Goal: Information Seeking & Learning: Learn about a topic

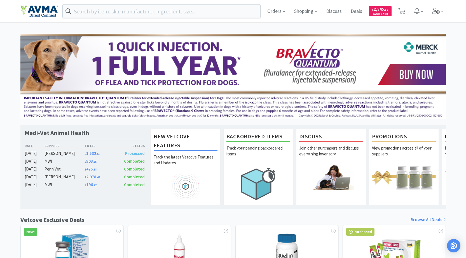
click at [443, 12] on icon at bounding box center [442, 11] width 3 height 1
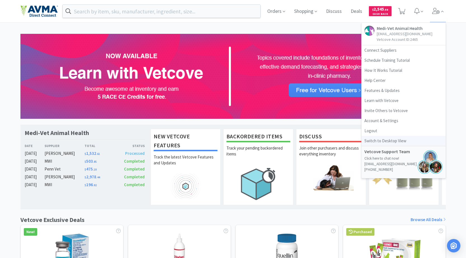
click at [418, 142] on link "Switch to Desktop View" at bounding box center [404, 141] width 84 height 10
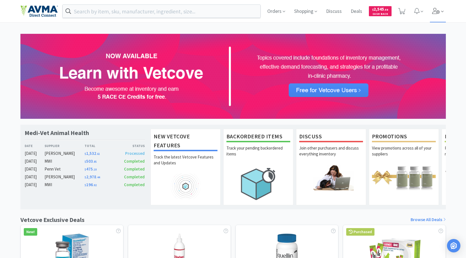
click at [441, 13] on icon at bounding box center [442, 11] width 3 height 5
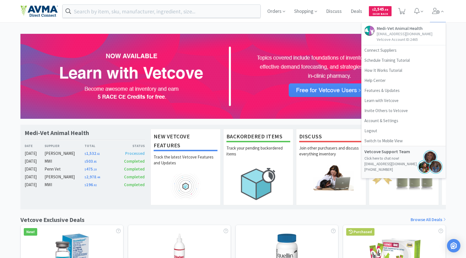
click at [410, 31] on p "[EMAIL_ADDRESS][DOMAIN_NAME]" at bounding box center [405, 34] width 56 height 6
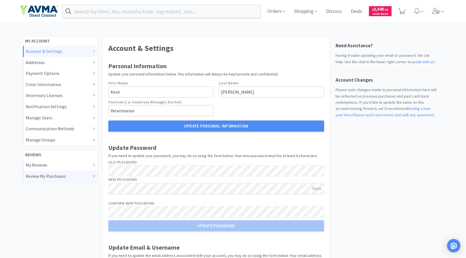
click at [68, 179] on div "Review My Purchases" at bounding box center [60, 176] width 69 height 7
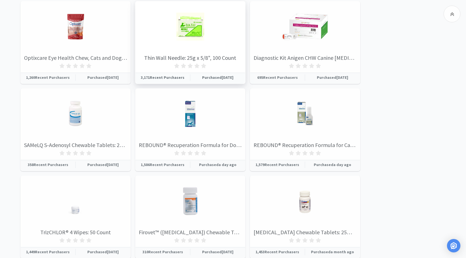
scroll to position [1193, 0]
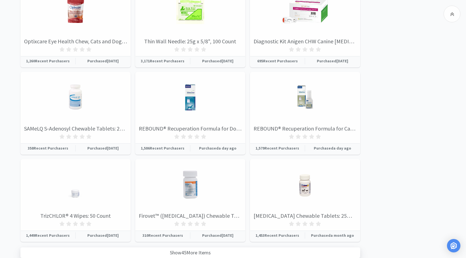
click at [190, 254] on div "Show 45 More Items" at bounding box center [190, 253] width 340 height 11
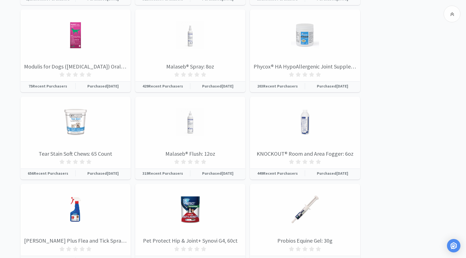
scroll to position [2503, 0]
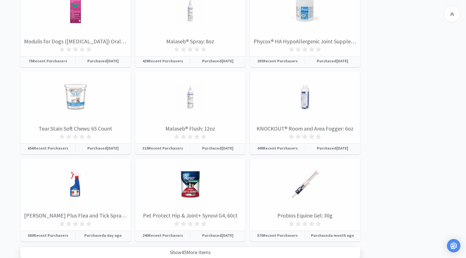
click at [200, 251] on div "Show 45 More Items" at bounding box center [190, 253] width 340 height 11
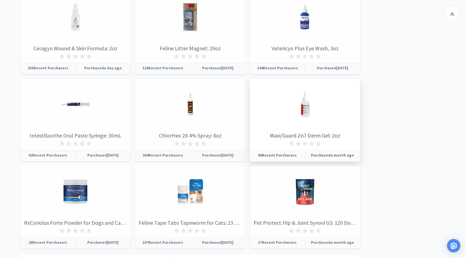
scroll to position [3814, 0]
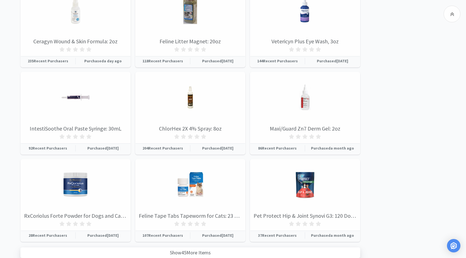
click at [208, 249] on div "Show 45 More Items" at bounding box center [190, 253] width 340 height 11
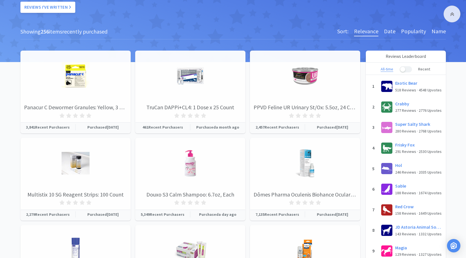
scroll to position [72, 0]
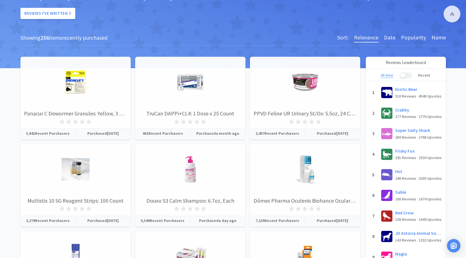
click at [397, 39] on div "Sort: Relevance Date Popularity Name" at bounding box center [391, 38] width 109 height 10
click at [393, 40] on h6 "Date" at bounding box center [389, 38] width 11 height 10
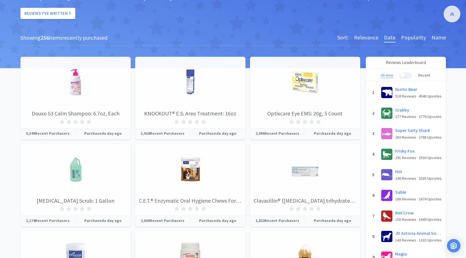
click at [439, 37] on h6 "Name" at bounding box center [439, 38] width 14 height 10
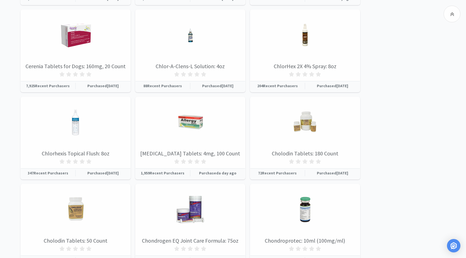
scroll to position [1193, 0]
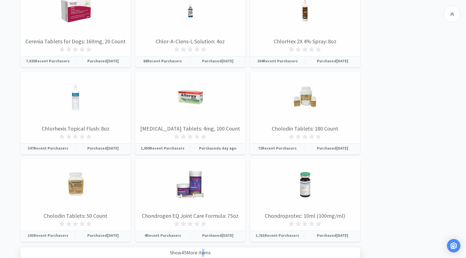
drag, startPoint x: 201, startPoint y: 253, endPoint x: 203, endPoint y: 255, distance: 3.4
click at [203, 255] on div "Show 45 More Items" at bounding box center [190, 253] width 340 height 11
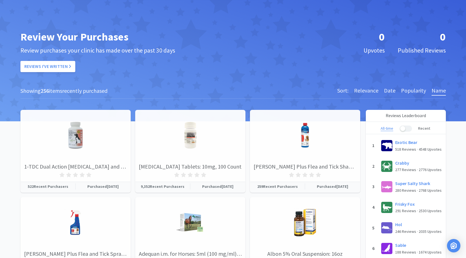
scroll to position [31, 0]
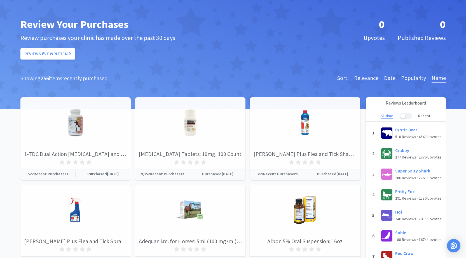
click at [391, 81] on h6 "Date" at bounding box center [389, 79] width 11 height 10
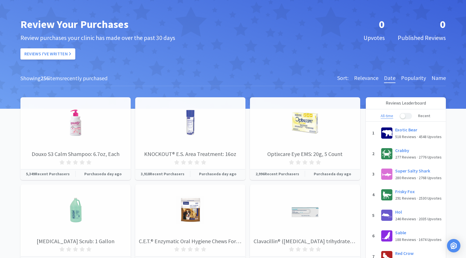
click at [391, 81] on h6 "Date" at bounding box center [389, 79] width 11 height 10
click at [411, 78] on h6 "Popularity" at bounding box center [413, 79] width 25 height 10
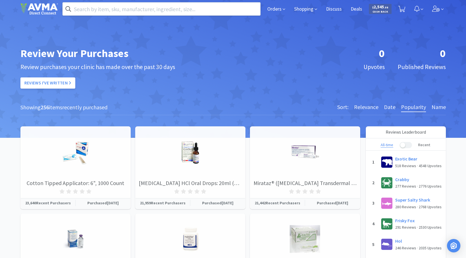
scroll to position [0, 0]
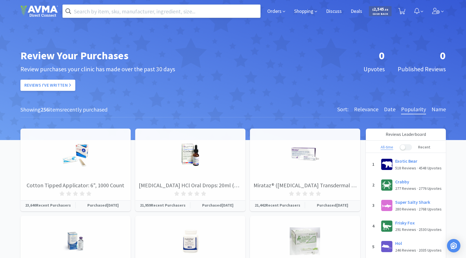
click at [238, 10] on input "text" at bounding box center [162, 11] width 198 height 13
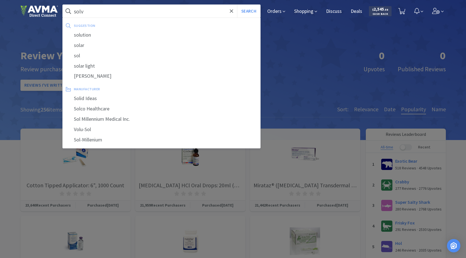
type input "solv"
click at [237, 5] on button "Search" at bounding box center [248, 11] width 23 height 13
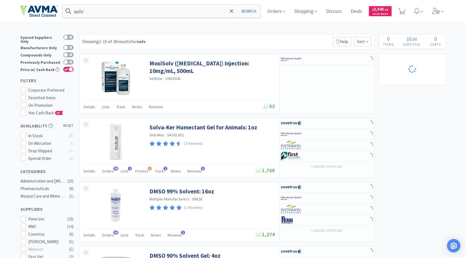
select select "1"
select select "3"
select select "1"
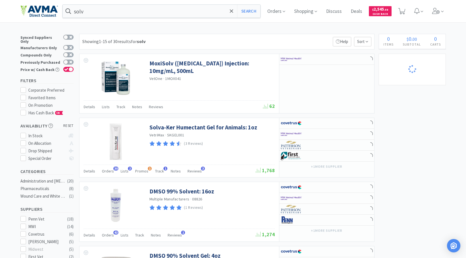
select select "1"
select select "2"
select select "1"
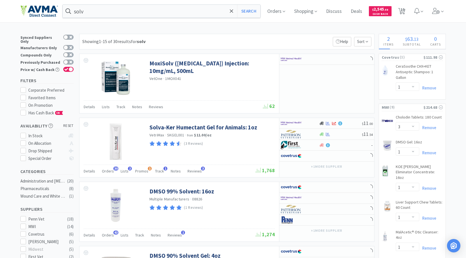
select select "2"
select select "1"
select select "2"
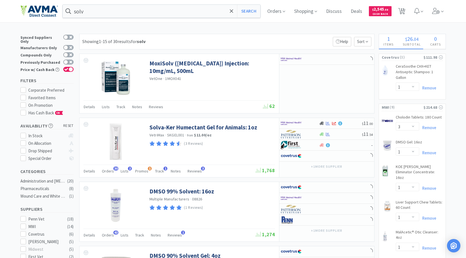
select select "3"
select select "11"
select select "1"
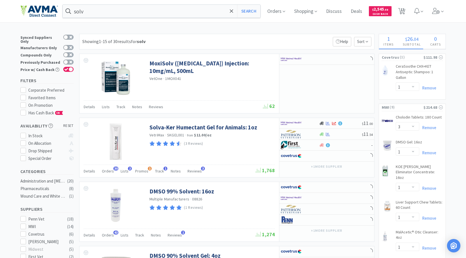
select select "1"
select select "5"
select select "2"
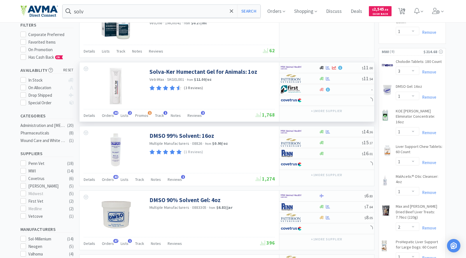
scroll to position [56, 0]
click at [110, 114] on span "Orders" at bounding box center [108, 115] width 12 height 5
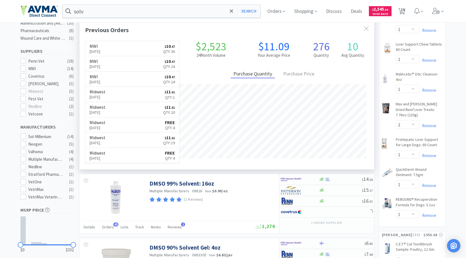
scroll to position [168, 0]
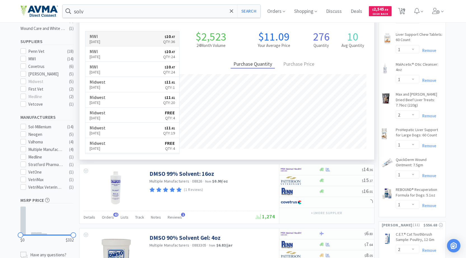
click at [122, 40] on link "MWI [DATE] $ 10 . 47 Qty: 36" at bounding box center [132, 38] width 94 height 15
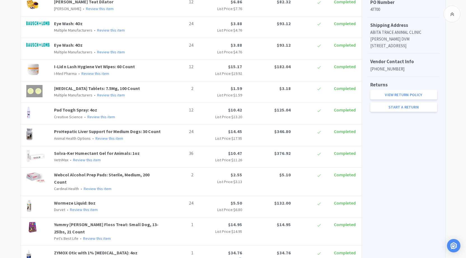
scroll to position [224, 0]
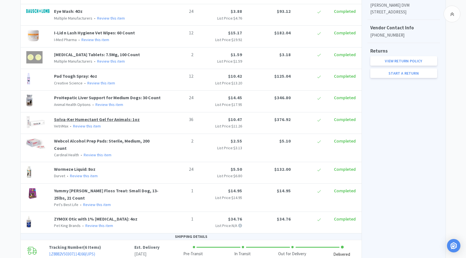
click at [102, 122] on link "Solva-Ker Humectant Gel for Animals: 1oz" at bounding box center [97, 120] width 86 height 6
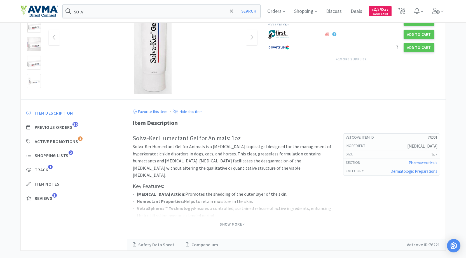
scroll to position [83, 0]
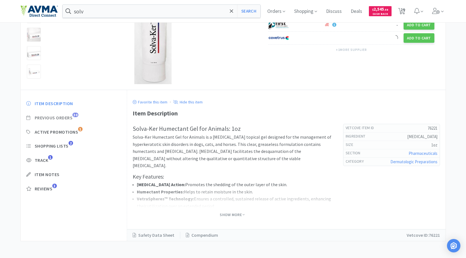
click at [66, 119] on span "Previous Orders" at bounding box center [54, 118] width 38 height 6
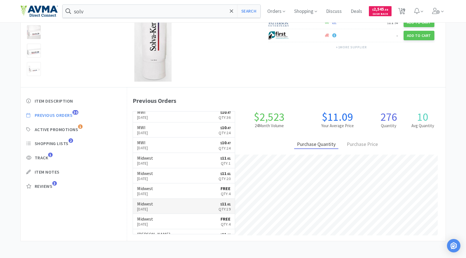
scroll to position [0, 0]
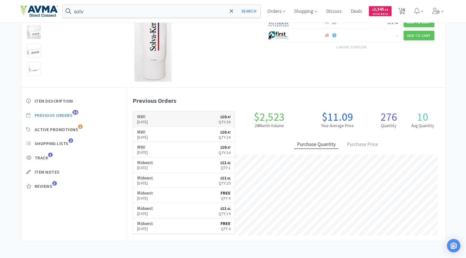
click at [195, 122] on link "MWI [DATE] $ 10 . 47 Qty: 36" at bounding box center [184, 119] width 102 height 15
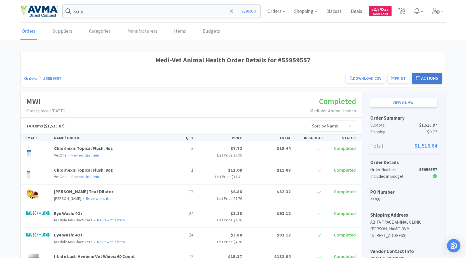
click at [421, 79] on button "Actions" at bounding box center [427, 78] width 30 height 11
click at [397, 80] on button "Print" at bounding box center [399, 79] width 22 height 10
click at [344, 125] on select "Sort by Name Sort by Total Price Sort by Unit Price Sort by Quantity Sort by St…" at bounding box center [333, 126] width 46 height 11
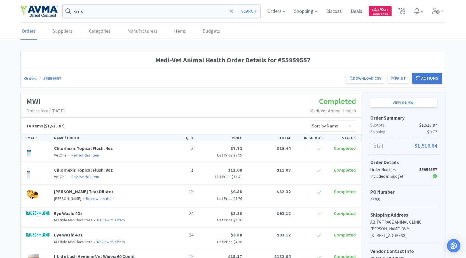
click at [432, 79] on button "Actions" at bounding box center [427, 78] width 30 height 11
click at [365, 78] on link "Download CSV" at bounding box center [365, 79] width 39 height 10
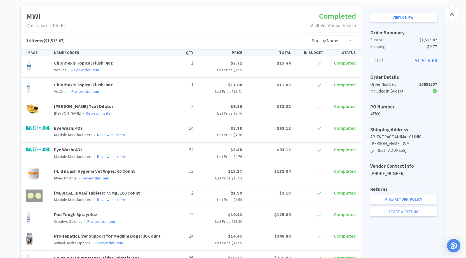
scroll to position [28, 0]
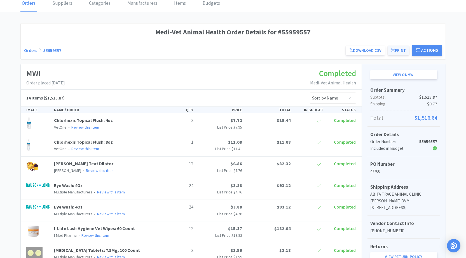
click at [402, 52] on button "Print" at bounding box center [399, 51] width 22 height 10
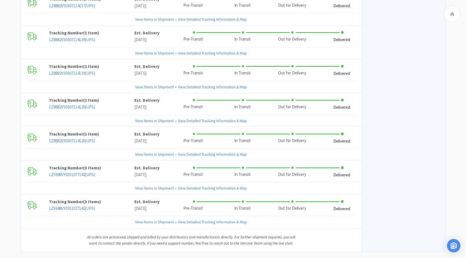
scroll to position [545, 0]
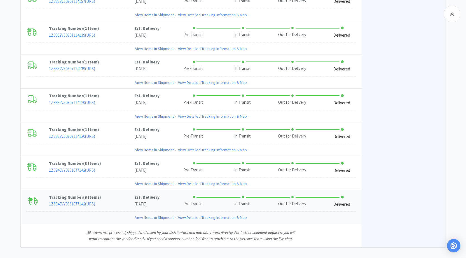
click at [211, 215] on link "View Detailed Tracking Information & Map" at bounding box center [212, 218] width 69 height 6
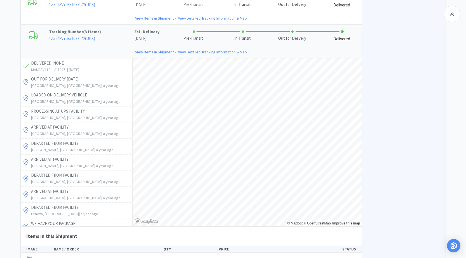
scroll to position [713, 0]
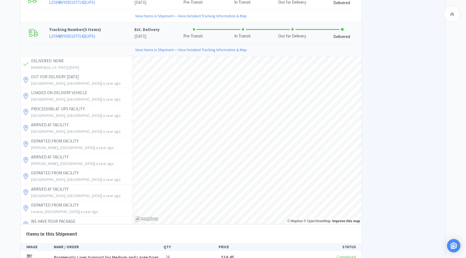
click at [173, 47] on link "View Items in Shipment" at bounding box center [154, 50] width 39 height 6
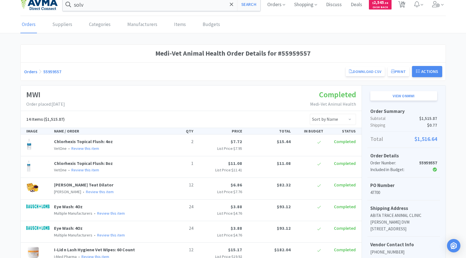
scroll to position [0, 0]
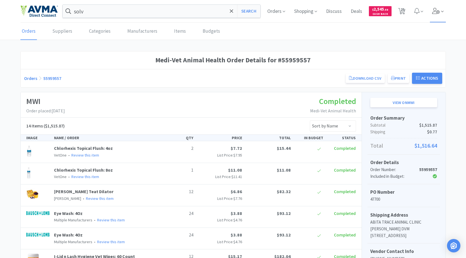
click at [441, 15] on span at bounding box center [438, 11] width 16 height 22
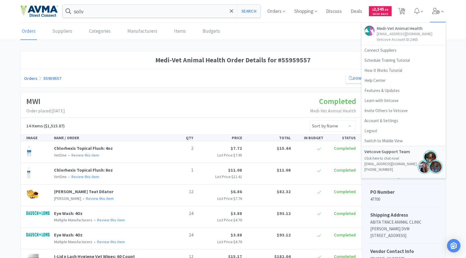
click at [441, 15] on span at bounding box center [438, 11] width 16 height 22
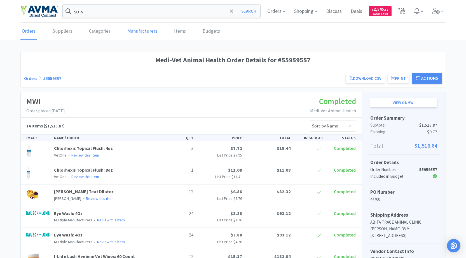
click at [142, 33] on link "Manufacturers" at bounding box center [142, 31] width 33 height 17
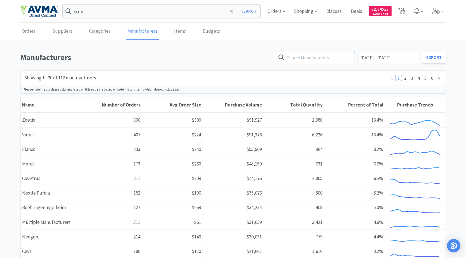
click at [342, 59] on input "text" at bounding box center [315, 57] width 79 height 11
click at [413, 58] on input "[DATE] - [DATE]" at bounding box center [388, 57] width 61 height 11
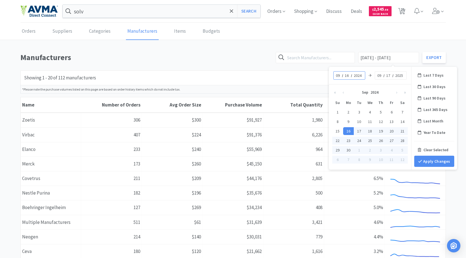
click at [363, 75] on input "2024" at bounding box center [358, 76] width 10 height 6
type input "2023"
type input "[DATE] - [DATE]"
click at [439, 157] on button "Apply Changes" at bounding box center [434, 161] width 40 height 11
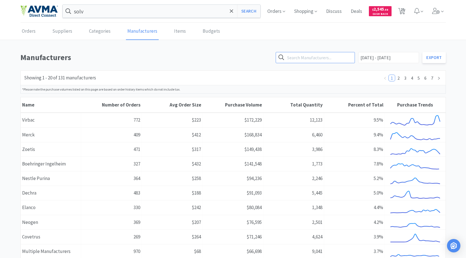
click at [333, 58] on input "text" at bounding box center [315, 57] width 79 height 11
type input "vetri"
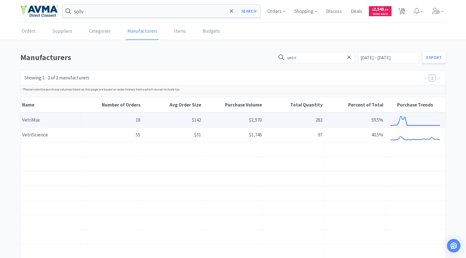
click at [58, 121] on div "Name VetriMax" at bounding box center [51, 120] width 61 height 14
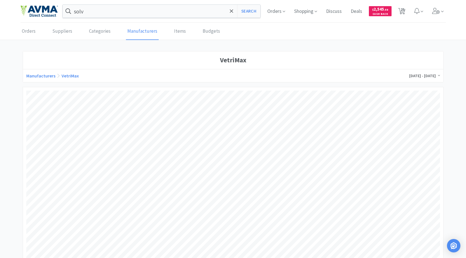
click at [435, 76] on span "[DATE] - [DATE]" at bounding box center [424, 75] width 31 height 5
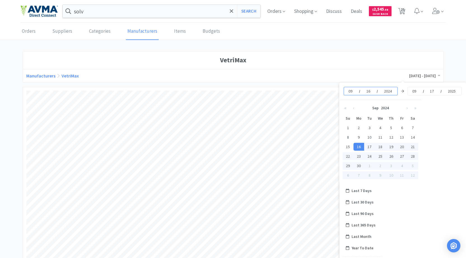
click at [394, 91] on div "[DATE]" at bounding box center [371, 91] width 54 height 8
click at [390, 92] on input "2024" at bounding box center [389, 91] width 10 height 6
click at [459, 90] on div "[DATE]" at bounding box center [435, 91] width 54 height 8
type input "0"
click at [419, 92] on div "09 / /" at bounding box center [435, 91] width 54 height 8
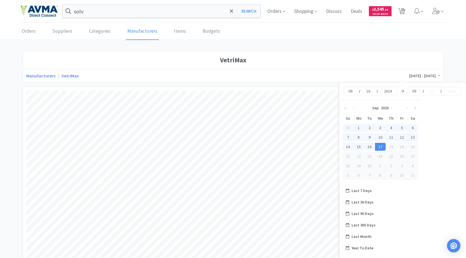
click at [416, 92] on input "09" at bounding box center [415, 91] width 6 height 6
type input "04"
type input "16"
type input "2024"
click at [418, 93] on div "[DATE]" at bounding box center [435, 91] width 54 height 8
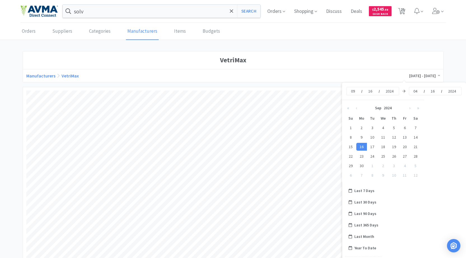
click at [418, 90] on input "04" at bounding box center [416, 91] width 6 height 6
type input "12"
click at [392, 89] on input "2024" at bounding box center [390, 91] width 10 height 6
click at [355, 91] on input "09" at bounding box center [354, 91] width 6 height 6
type input "01"
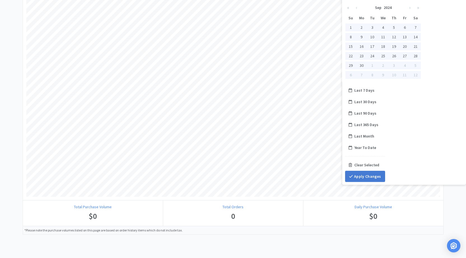
click at [375, 176] on button "Apply Changes" at bounding box center [365, 176] width 40 height 11
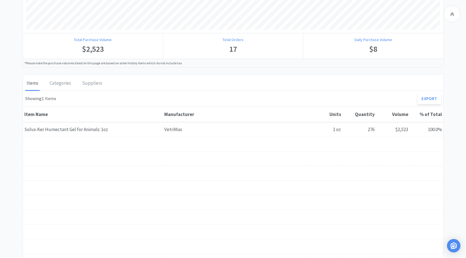
scroll to position [269, 0]
click at [93, 81] on div "Suppliers" at bounding box center [92, 83] width 23 height 14
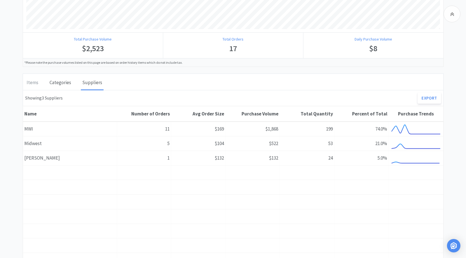
click at [70, 84] on div "Categories" at bounding box center [60, 83] width 24 height 14
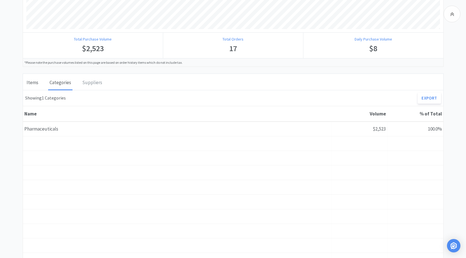
click at [31, 87] on div "Items" at bounding box center [32, 83] width 15 height 14
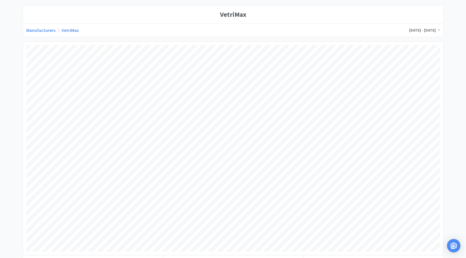
scroll to position [0, 0]
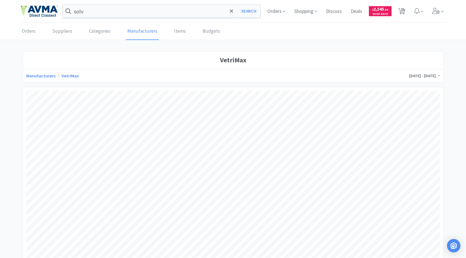
click at [436, 78] on span at bounding box center [438, 76] width 4 height 6
click at [435, 79] on div "[DATE] - [DATE]" at bounding box center [424, 76] width 33 height 8
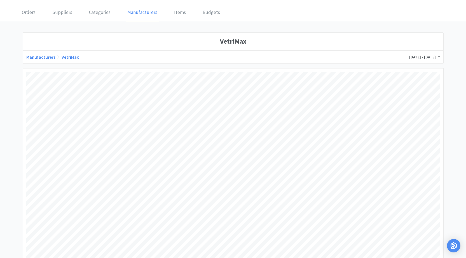
scroll to position [28, 0]
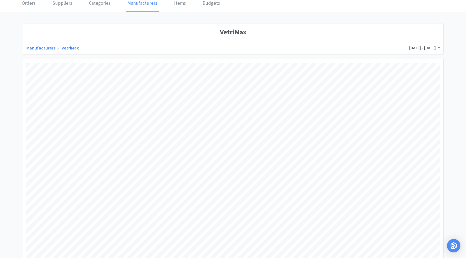
click at [74, 47] on link "VetriMax" at bounding box center [70, 48] width 17 height 6
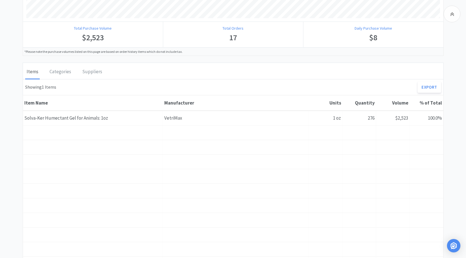
scroll to position [280, 0]
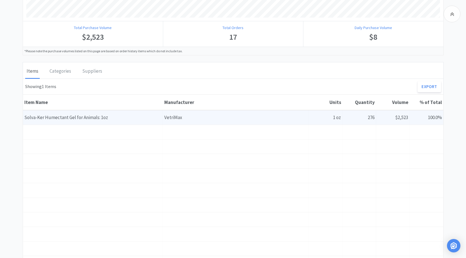
click at [102, 116] on div "Item Name Solva-[PERSON_NAME] Gel for Animals: 1oz" at bounding box center [93, 118] width 140 height 14
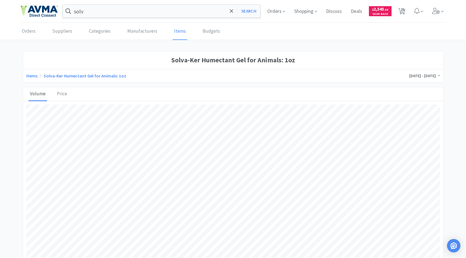
click at [421, 78] on span "[DATE] - [DATE]" at bounding box center [424, 75] width 31 height 5
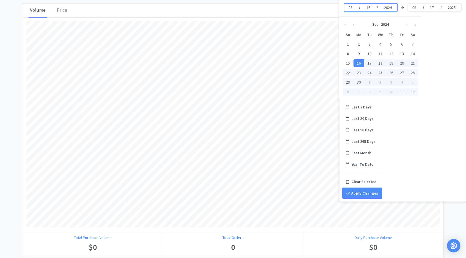
scroll to position [84, 0]
click at [369, 181] on div "Clear Selected" at bounding box center [362, 181] width 40 height 11
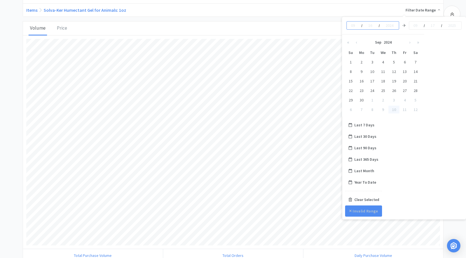
scroll to position [56, 0]
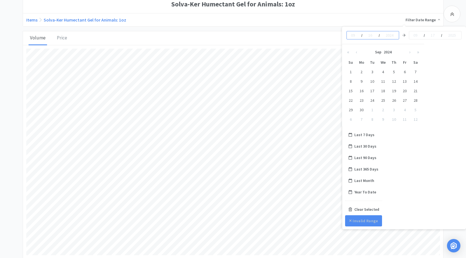
click at [433, 21] on span "Filter Date Range" at bounding box center [423, 19] width 34 height 5
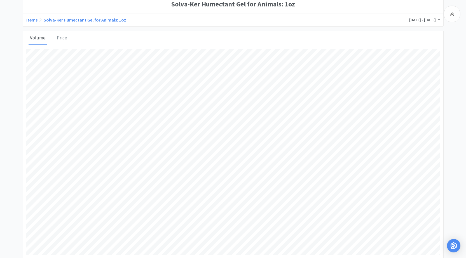
click at [433, 21] on span "[DATE] - [DATE]" at bounding box center [424, 19] width 31 height 5
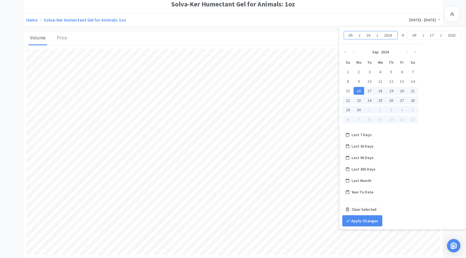
click at [394, 34] on input "2024" at bounding box center [389, 35] width 10 height 6
click at [347, 53] on button "«" at bounding box center [346, 51] width 8 height 11
click at [411, 92] on div "16" at bounding box center [412, 91] width 11 height 8
type input "2023"
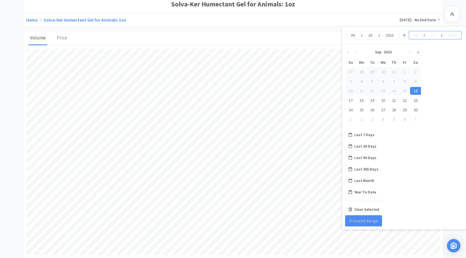
click at [418, 53] on button "»" at bounding box center [418, 51] width 8 height 11
click at [364, 92] on div "16" at bounding box center [361, 91] width 11 height 8
click at [360, 90] on div "16" at bounding box center [361, 91] width 11 height 8
click at [365, 219] on button "Invalid Range" at bounding box center [363, 221] width 37 height 11
click at [449, 32] on input at bounding box center [453, 35] width 10 height 6
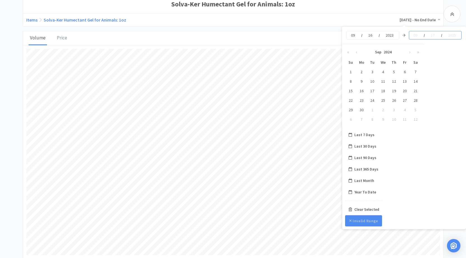
click at [419, 36] on div "/ /" at bounding box center [435, 35] width 53 height 8
click at [395, 34] on input "2023" at bounding box center [390, 35] width 10 height 6
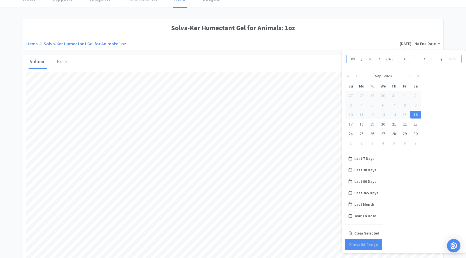
scroll to position [0, 0]
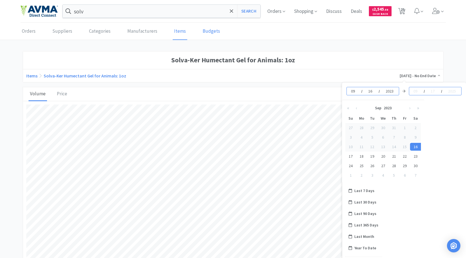
click at [204, 33] on link "Budgets" at bounding box center [211, 31] width 20 height 17
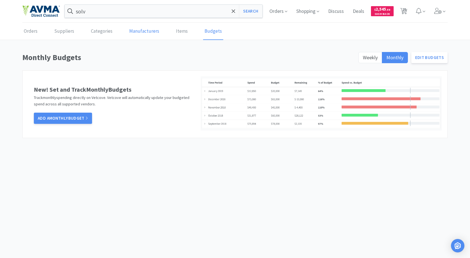
click at [150, 34] on link "Manufacturers" at bounding box center [144, 31] width 33 height 17
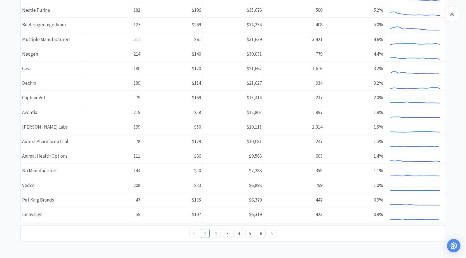
scroll to position [183, 0]
click at [261, 233] on link "6" at bounding box center [261, 233] width 8 height 8
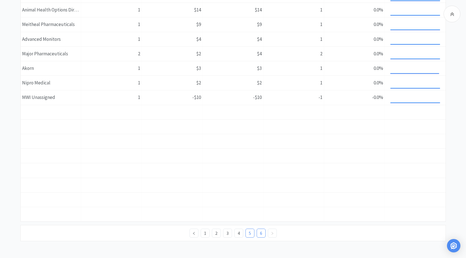
click at [253, 232] on link "5" at bounding box center [250, 233] width 8 height 8
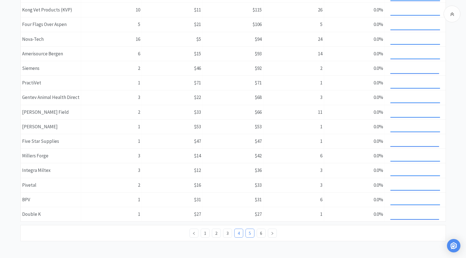
click at [241, 233] on link "4" at bounding box center [239, 233] width 8 height 8
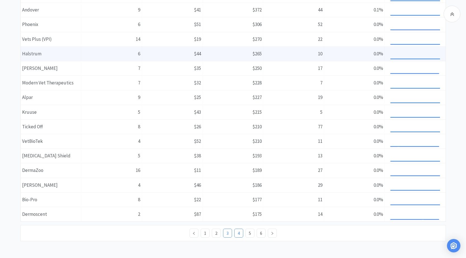
click at [227, 235] on link "3" at bounding box center [227, 233] width 8 height 8
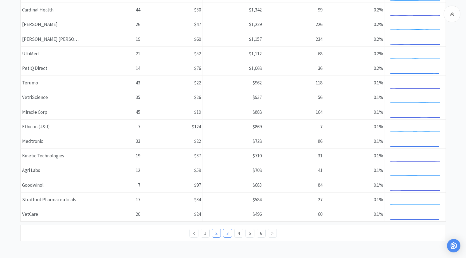
click at [217, 230] on link "2" at bounding box center [216, 233] width 8 height 8
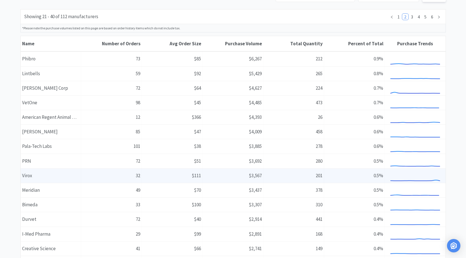
scroll to position [0, 0]
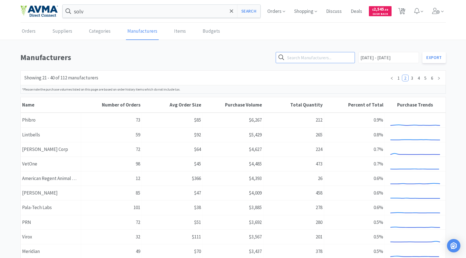
click at [334, 60] on input "text" at bounding box center [315, 57] width 79 height 11
click at [178, 32] on link "Items" at bounding box center [180, 31] width 15 height 17
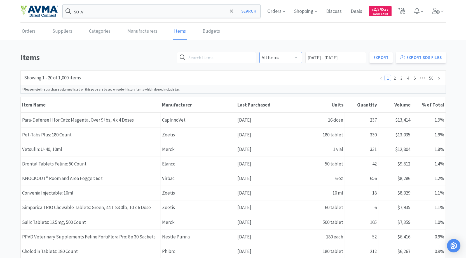
click at [272, 61] on select "All Items No DEA Schedule DEA Schedule 2 DEA Schedule 3 DEA Schedule 4 DEA Sche…" at bounding box center [281, 57] width 43 height 11
click at [90, 34] on link "Categories" at bounding box center [100, 31] width 24 height 17
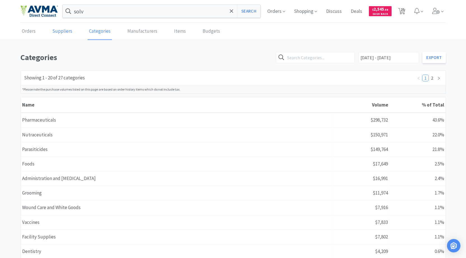
click at [66, 30] on link "Suppliers" at bounding box center [62, 31] width 23 height 17
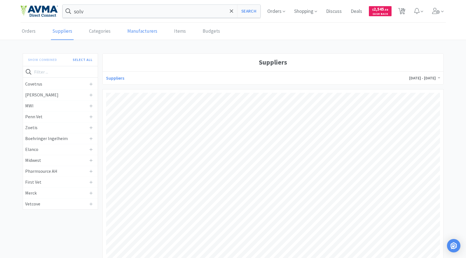
click at [148, 35] on link "Manufacturers" at bounding box center [142, 31] width 33 height 17
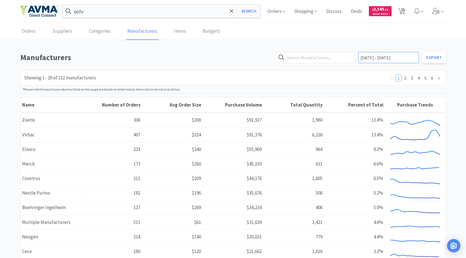
click at [406, 58] on input "[DATE] - [DATE]" at bounding box center [388, 57] width 61 height 11
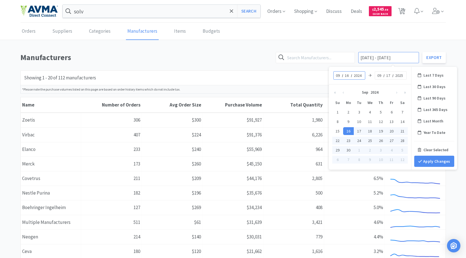
click at [388, 57] on input "[DATE] - [DATE]" at bounding box center [388, 57] width 61 height 11
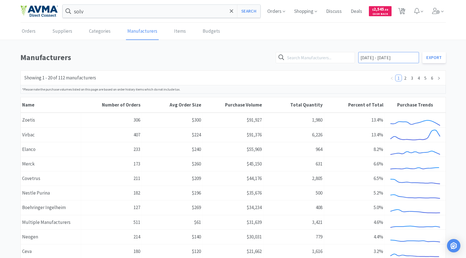
type input "[DATE] - [DATE]"
click at [412, 58] on input "[DATE] - [DATE]" at bounding box center [388, 57] width 61 height 11
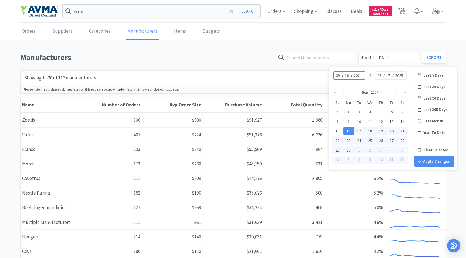
click at [362, 74] on input "2024" at bounding box center [358, 76] width 10 height 6
type input "2023"
type input "[DATE] - [DATE]"
click at [404, 75] on input "2025" at bounding box center [400, 76] width 10 height 6
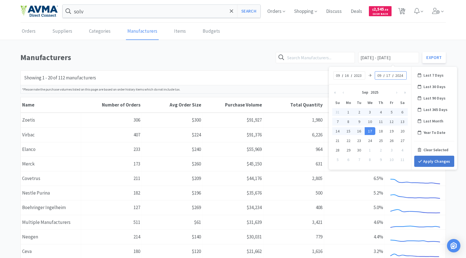
type input "2024"
type input "[DATE] - [DATE]"
click at [428, 159] on button "Apply Changes" at bounding box center [434, 161] width 40 height 11
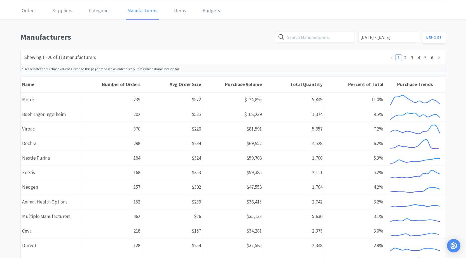
scroll to position [15, 0]
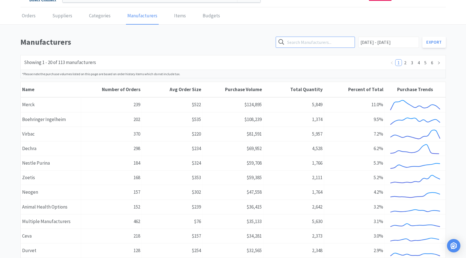
click at [341, 45] on input "text" at bounding box center [315, 42] width 79 height 11
type input "vetrimax"
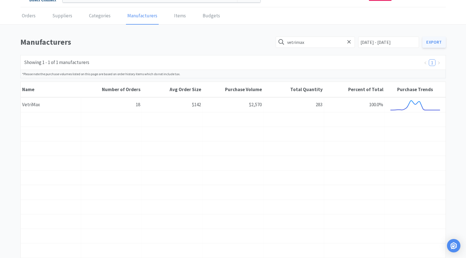
click at [430, 43] on link "Export" at bounding box center [434, 42] width 23 height 11
click at [180, 17] on link "Items" at bounding box center [180, 16] width 15 height 17
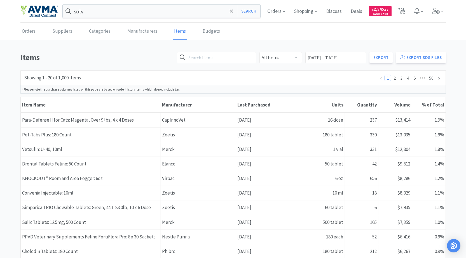
scroll to position [28, 0]
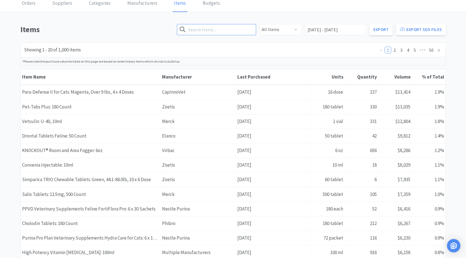
click at [231, 34] on input "text" at bounding box center [216, 29] width 79 height 11
type input "solv"
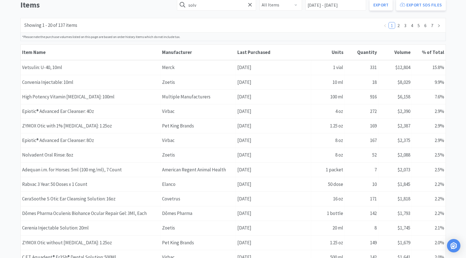
scroll to position [43, 0]
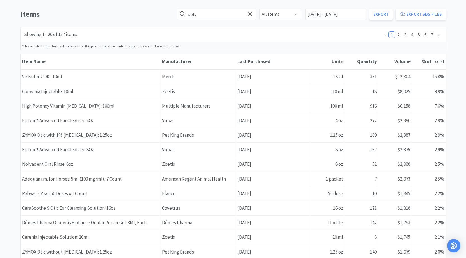
click at [188, 58] on div "Manufacturer" at bounding box center [198, 61] width 75 height 15
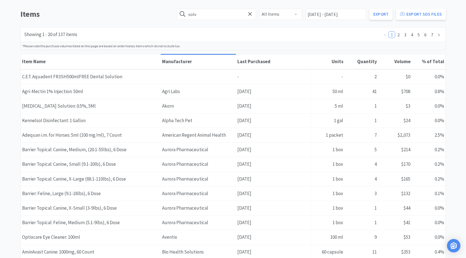
click at [197, 59] on div "Manufacturer" at bounding box center [198, 62] width 73 height 6
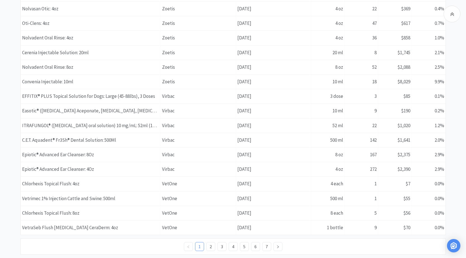
scroll to position [183, 0]
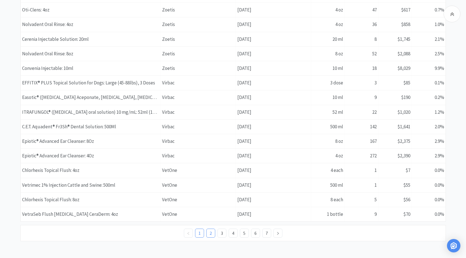
click at [213, 234] on link "2" at bounding box center [211, 233] width 8 height 8
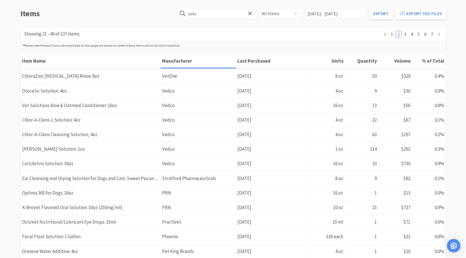
scroll to position [28, 0]
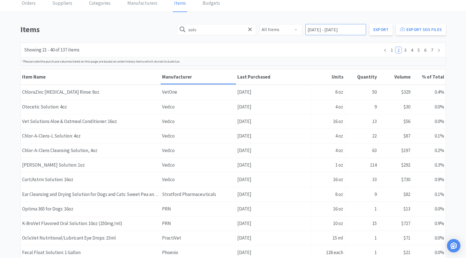
click at [338, 29] on input "[DATE] - [DATE]" at bounding box center [336, 29] width 61 height 11
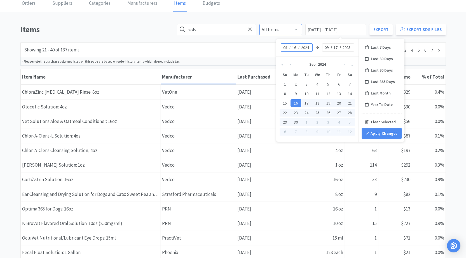
click at [300, 28] on select "All Items No DEA Schedule DEA Schedule 2 DEA Schedule 3 DEA Schedule 4 DEA Sche…" at bounding box center [281, 29] width 43 height 11
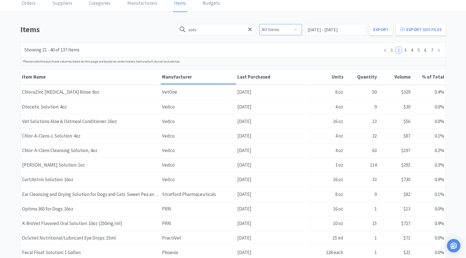
click at [300, 28] on select "All Items No DEA Schedule DEA Schedule 2 DEA Schedule 3 DEA Schedule 4 DEA Sche…" at bounding box center [281, 29] width 43 height 11
click at [345, 29] on input "[DATE] - [DATE]" at bounding box center [336, 29] width 61 height 11
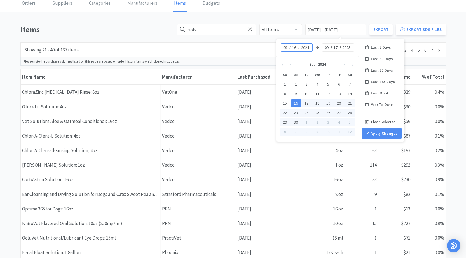
click at [311, 48] on input "2024" at bounding box center [306, 48] width 10 height 6
click at [380, 118] on div "Clear Selected" at bounding box center [382, 121] width 40 height 11
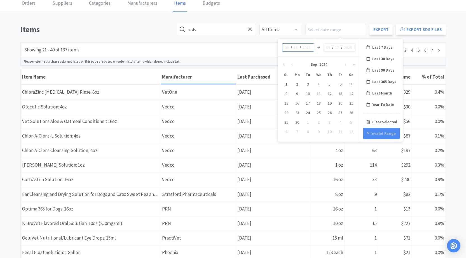
click at [305, 48] on input at bounding box center [307, 48] width 10 height 6
type input "2023"
click at [349, 46] on input at bounding box center [349, 48] width 10 height 6
type input "2024"
click at [299, 46] on input at bounding box center [296, 48] width 6 height 6
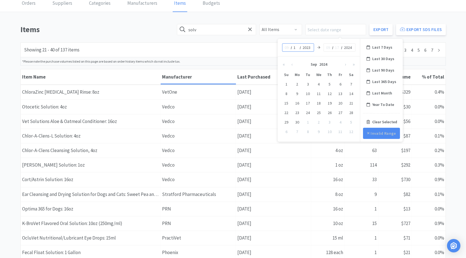
type input "16"
click at [284, 47] on div "/ 16 / 2023" at bounding box center [298, 47] width 32 height 8
click at [288, 48] on input at bounding box center [287, 48] width 6 height 6
type input "09"
type input "[DATE] - No End Date"
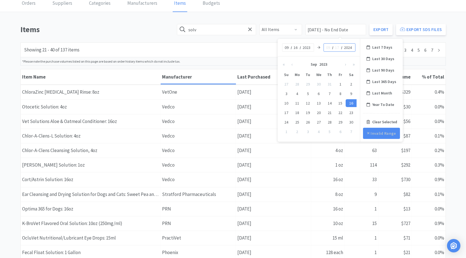
click at [337, 47] on input at bounding box center [338, 48] width 6 height 6
click at [329, 47] on input at bounding box center [329, 48] width 6 height 6
type input "09"
type input "16"
type input "[DATE] - [DATE]"
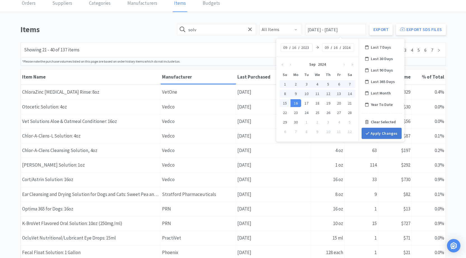
click at [395, 130] on button "Apply Changes" at bounding box center [382, 133] width 40 height 11
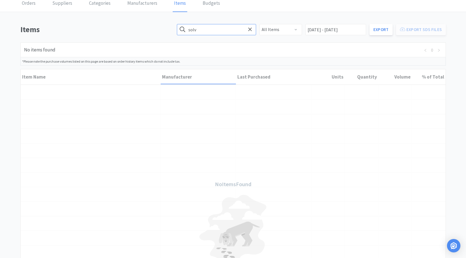
click at [246, 29] on input "solv" at bounding box center [216, 29] width 79 height 11
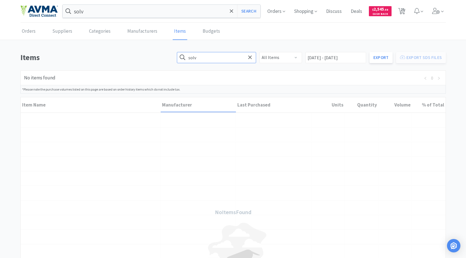
click at [233, 55] on input "solv" at bounding box center [216, 57] width 79 height 11
drag, startPoint x: 237, startPoint y: 57, endPoint x: 220, endPoint y: 62, distance: 18.3
click at [220, 62] on input "solv" at bounding box center [216, 57] width 79 height 11
click at [246, 58] on input "solv" at bounding box center [216, 57] width 79 height 11
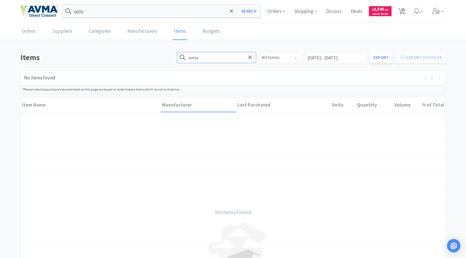
type input "solva"
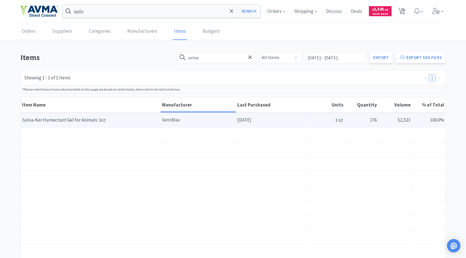
click at [155, 121] on div "Item Name Solva-[PERSON_NAME] Gel for Animals: 1oz" at bounding box center [91, 120] width 140 height 14
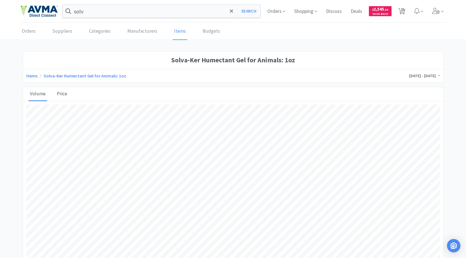
click at [61, 92] on link "Price" at bounding box center [62, 94] width 10 height 6
click at [73, 77] on link "Solva-Ker Humectant Gel for Animals: 1oz" at bounding box center [85, 76] width 83 height 6
click at [39, 94] on link "Volume" at bounding box center [38, 94] width 16 height 6
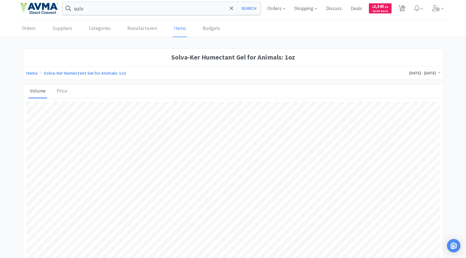
scroll to position [0, 0]
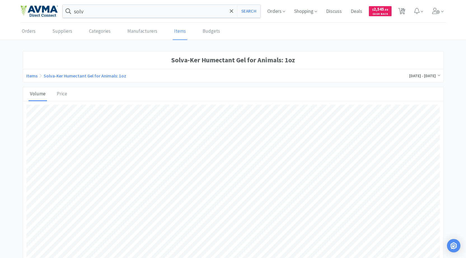
click at [409, 73] on div "[DATE] - [DATE]" at bounding box center [424, 76] width 31 height 6
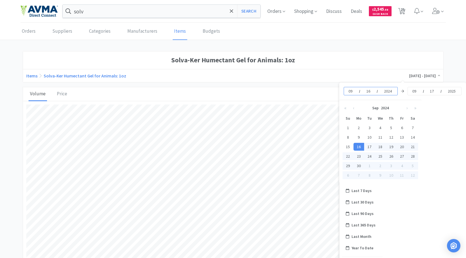
click at [355, 91] on div "[DATE]" at bounding box center [371, 91] width 54 height 8
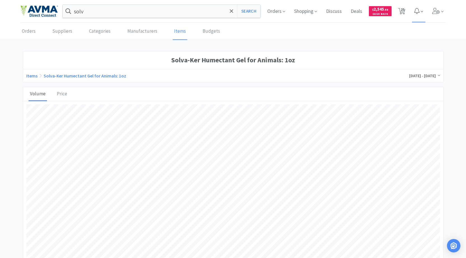
click at [415, 13] on icon at bounding box center [416, 11] width 5 height 6
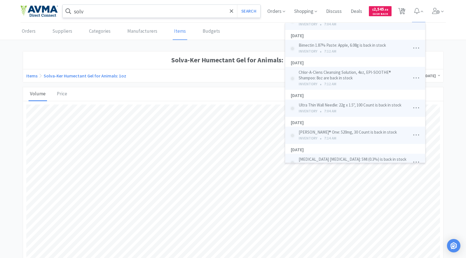
click at [181, 13] on input "solv" at bounding box center [162, 11] width 198 height 13
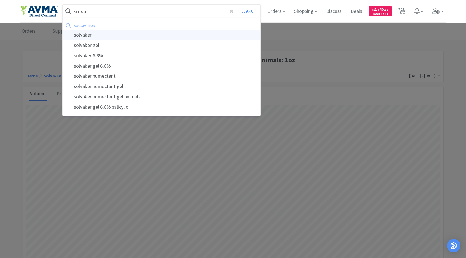
click at [124, 37] on div "solvaker" at bounding box center [162, 35] width 198 height 10
type input "solvaker"
select select "1"
select select "3"
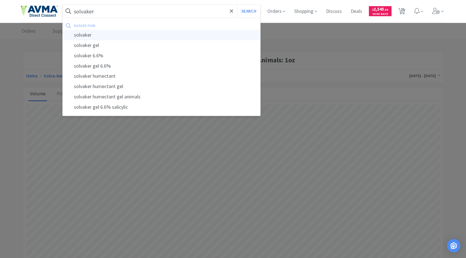
select select "1"
select select "2"
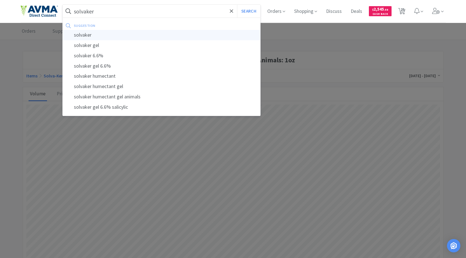
select select "1"
select select "2"
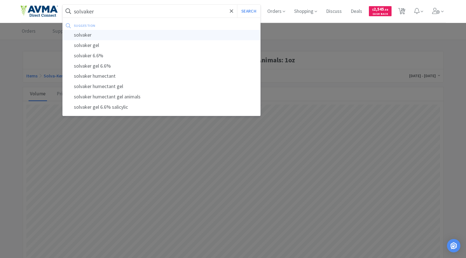
select select "3"
select select "11"
select select "1"
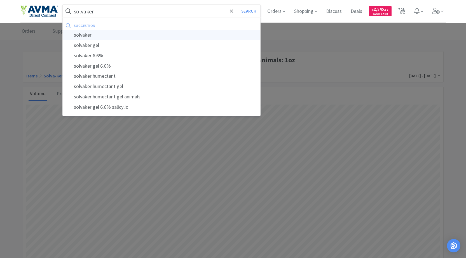
select select "1"
select select "5"
select select "2"
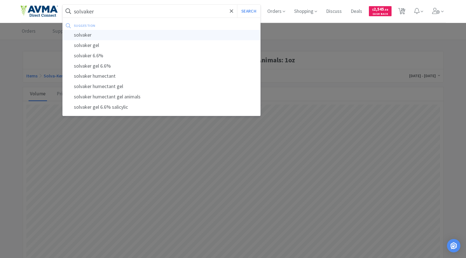
select select "1"
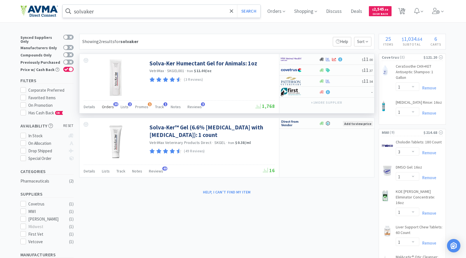
click at [105, 104] on span "Orders" at bounding box center [108, 106] width 12 height 5
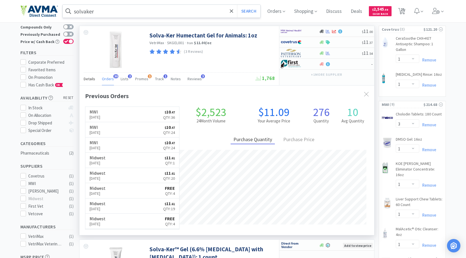
click at [90, 82] on div "Details" at bounding box center [89, 79] width 11 height 11
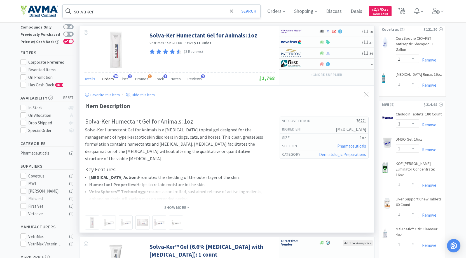
click at [106, 83] on div "Orders 30" at bounding box center [108, 79] width 12 height 11
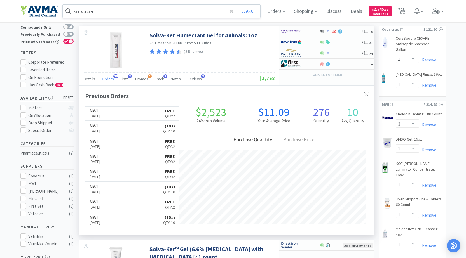
scroll to position [335, 0]
click at [135, 222] on link "MWI [DATE] $ 10 . 99 Qty: 10" at bounding box center [132, 222] width 94 height 15
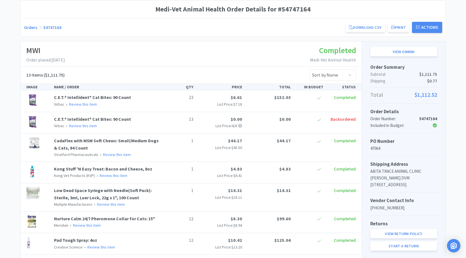
scroll to position [56, 0]
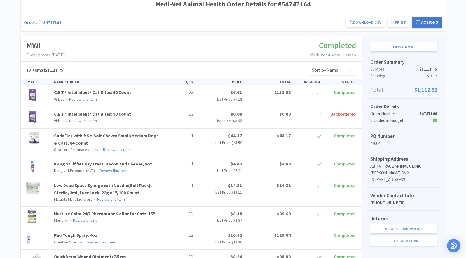
click at [421, 25] on button "Actions" at bounding box center [427, 22] width 30 height 11
click at [426, 21] on button "Actions" at bounding box center [427, 22] width 30 height 11
click at [335, 71] on select "Sort by Name Sort by Total Price Sort by Unit Price Sort by Quantity Sort by St…" at bounding box center [333, 70] width 46 height 11
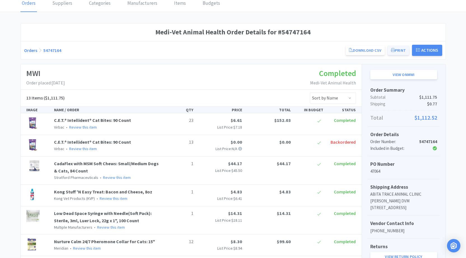
click at [393, 50] on icon at bounding box center [393, 50] width 4 height 4
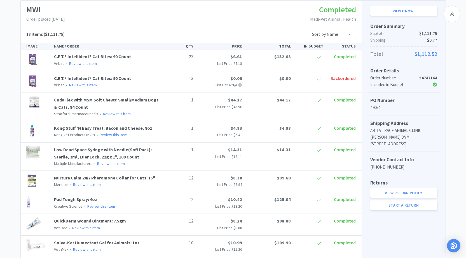
scroll to position [148, 0]
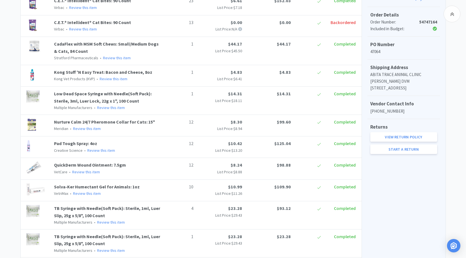
click at [463, 167] on div "Medi-Vet Animal Health Order Details for #54747164 Orders 54747164 Download CSV…" at bounding box center [233, 156] width 466 height 506
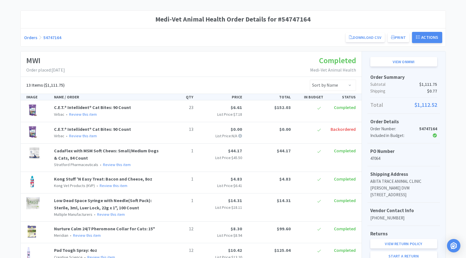
scroll to position [8, 0]
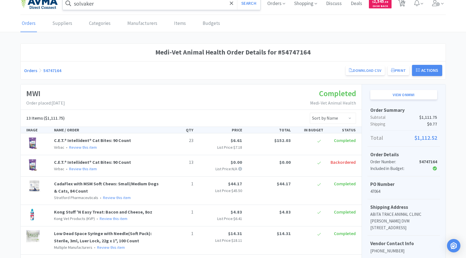
select select "1"
select select "3"
select select "1"
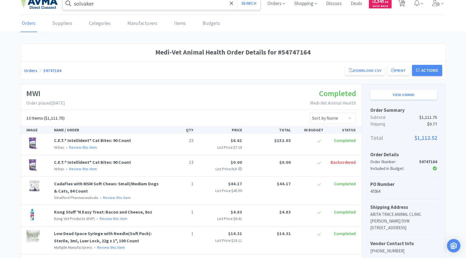
select select "1"
select select "2"
select select "1"
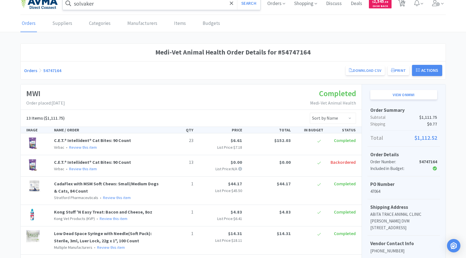
select select "1"
select select "2"
select select "3"
select select "11"
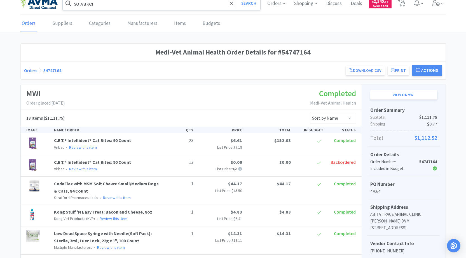
select select "1"
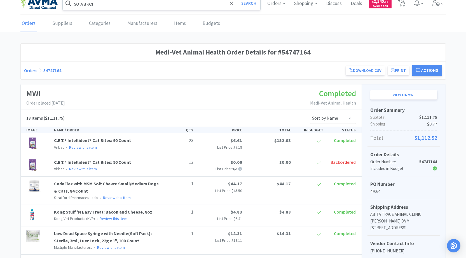
select select "5"
select select "2"
select select "1"
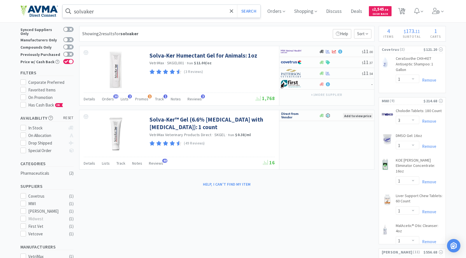
scroll to position [28, 0]
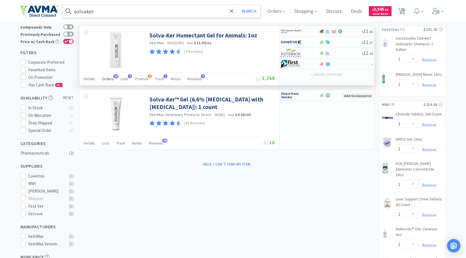
click at [107, 80] on span "Orders" at bounding box center [108, 78] width 12 height 5
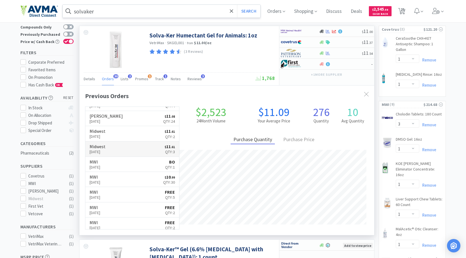
scroll to position [111, 0]
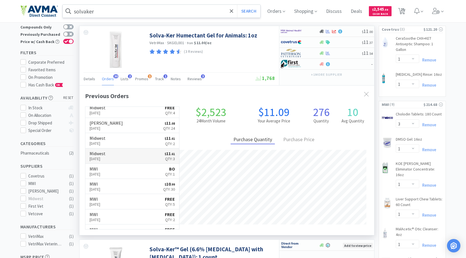
click at [106, 156] on p "[DATE]" at bounding box center [98, 159] width 16 height 6
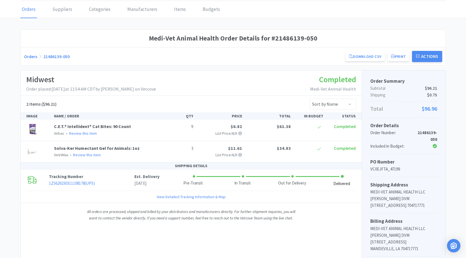
scroll to position [16, 0]
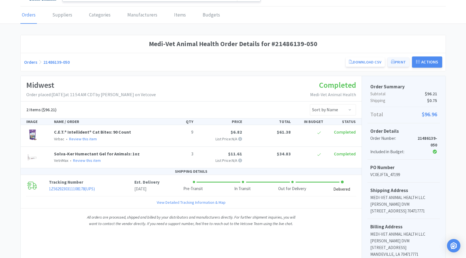
click at [399, 60] on button "Print" at bounding box center [399, 62] width 22 height 10
click at [32, 61] on link "Orders" at bounding box center [30, 62] width 13 height 6
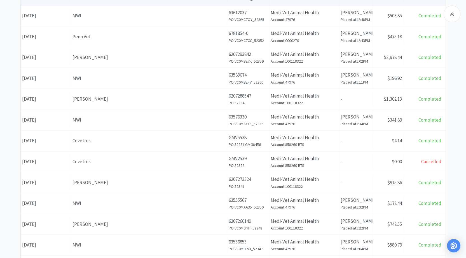
scroll to position [156, 0]
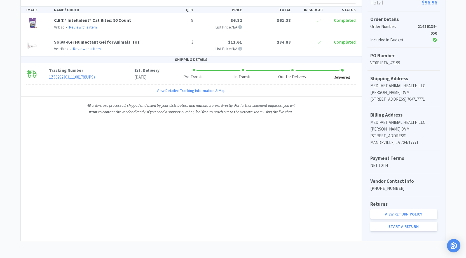
scroll to position [16, 0]
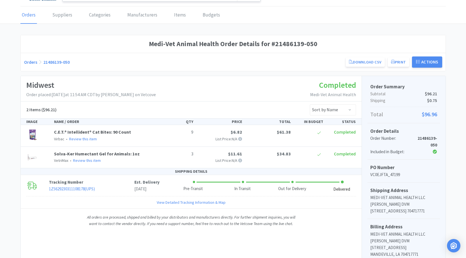
scroll to position [28, 0]
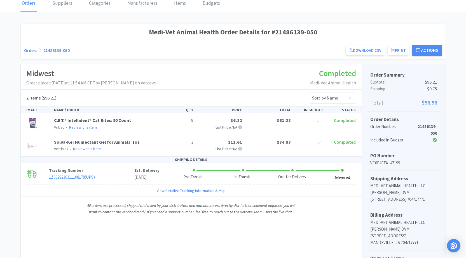
select select "1"
select select "3"
select select "1"
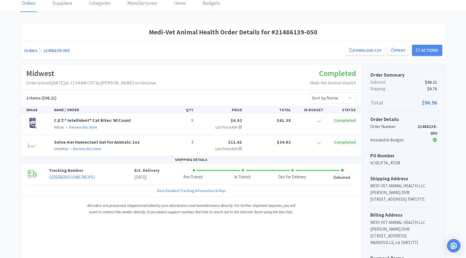
select select "1"
select select "2"
select select "1"
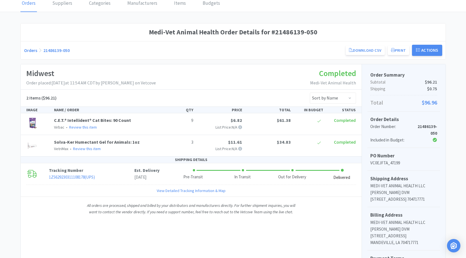
select select "1"
select select "2"
select select "3"
select select "11"
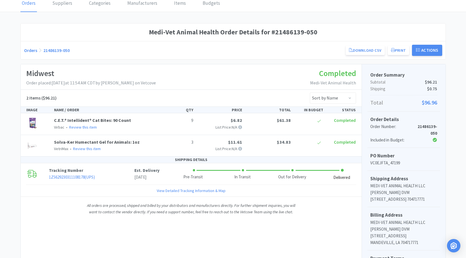
select select "1"
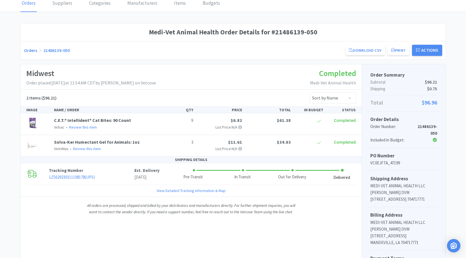
select select "5"
select select "2"
select select "1"
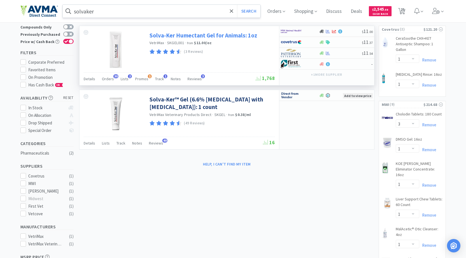
click at [210, 36] on link "Solva-Ker Humectant Gel for Animals: 1oz" at bounding box center [204, 36] width 108 height 8
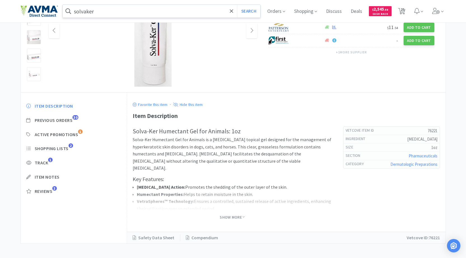
scroll to position [83, 0]
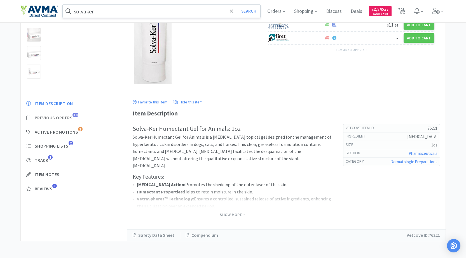
click at [57, 120] on span "Previous Orders" at bounding box center [54, 118] width 38 height 6
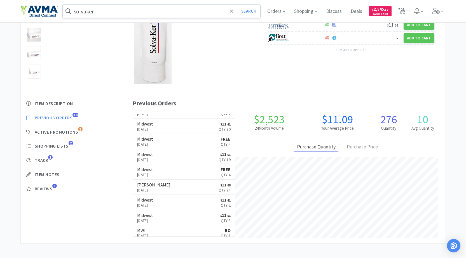
scroll to position [56, 0]
click at [179, 187] on link "[PERSON_NAME] [DATE] $ 11 . 08 Qty: 24" at bounding box center [184, 188] width 102 height 15
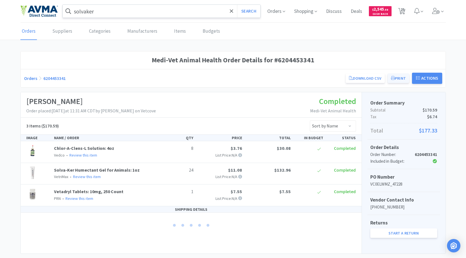
click at [400, 79] on button "Print" at bounding box center [399, 79] width 22 height 10
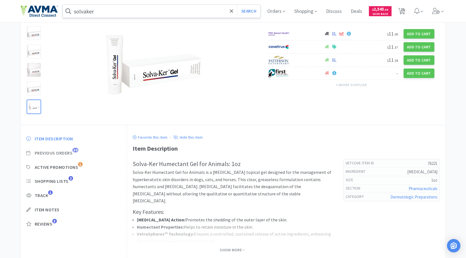
click at [63, 152] on span "Previous Orders" at bounding box center [54, 153] width 38 height 6
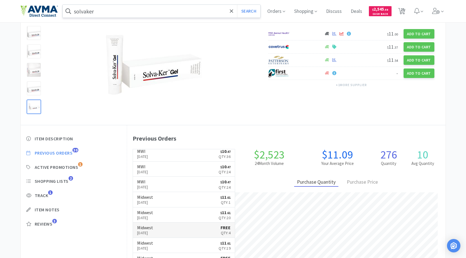
scroll to position [0, 0]
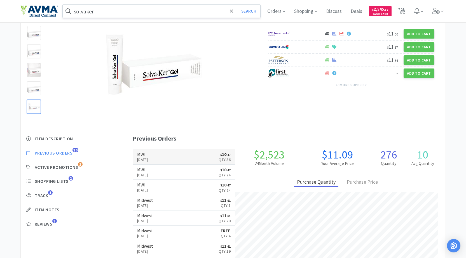
click at [181, 158] on link "MWI [DATE] $ 10 . 47 Qty: 36" at bounding box center [184, 157] width 102 height 15
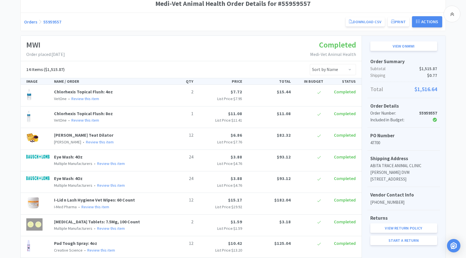
scroll to position [56, 0]
click at [399, 23] on button "Print" at bounding box center [399, 23] width 22 height 10
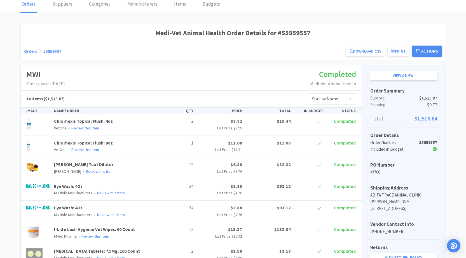
scroll to position [0, 0]
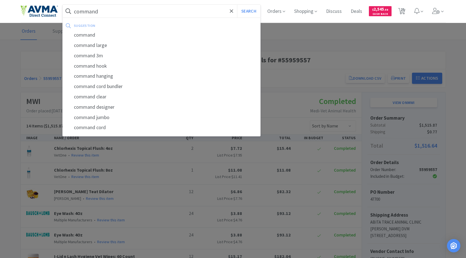
type input "command"
click at [237, 5] on button "Search" at bounding box center [248, 11] width 23 height 13
select select "1"
select select "3"
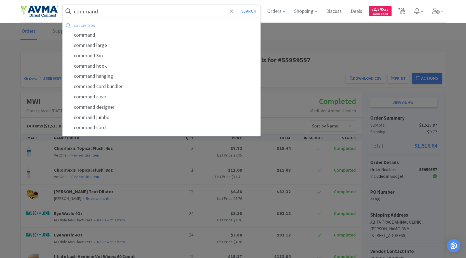
select select "1"
select select "2"
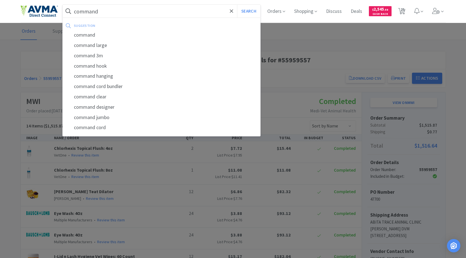
select select "1"
select select "2"
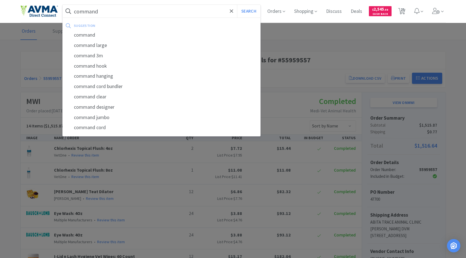
select select "3"
select select "11"
select select "1"
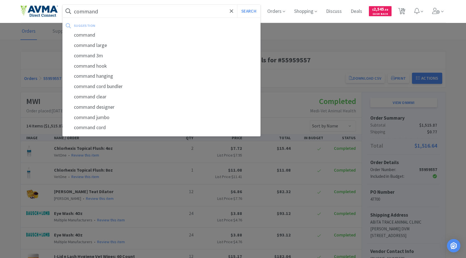
select select "1"
select select "5"
select select "2"
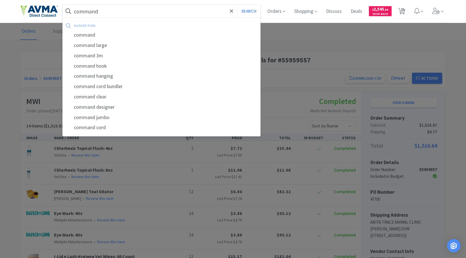
select select "1"
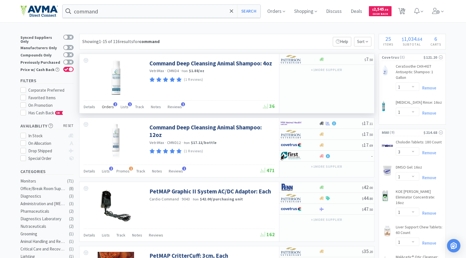
click at [111, 107] on span "Orders" at bounding box center [108, 106] width 12 height 5
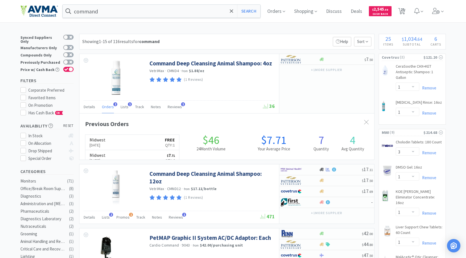
scroll to position [145, 295]
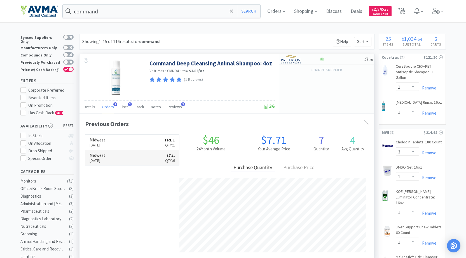
click at [137, 157] on link "Midwest [DATE] $ 7 . 71 Qty: 6" at bounding box center [132, 157] width 94 height 15
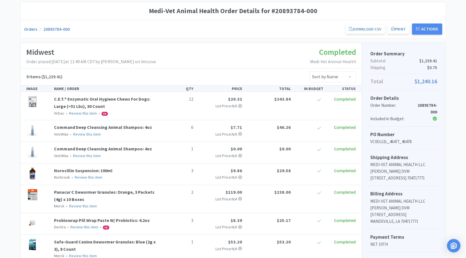
scroll to position [28, 0]
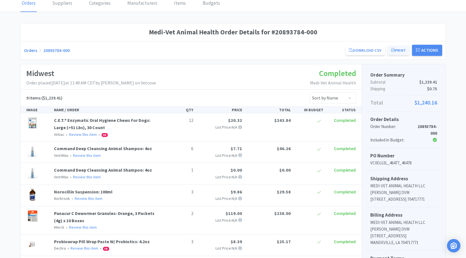
click at [402, 51] on button "Print" at bounding box center [399, 51] width 22 height 10
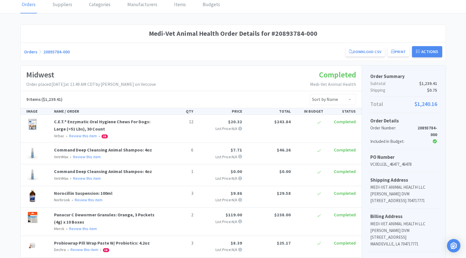
select select "1"
select select "3"
select select "1"
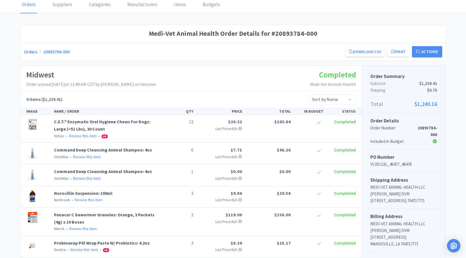
select select "1"
select select "2"
select select "1"
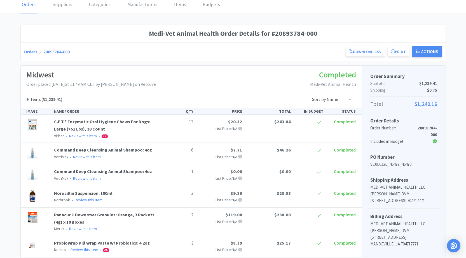
select select "1"
select select "2"
select select "3"
select select "11"
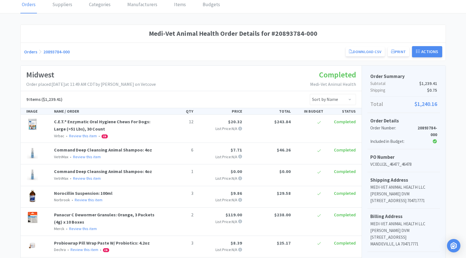
select select "1"
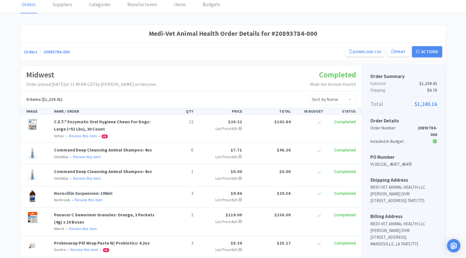
select select "5"
select select "2"
select select "1"
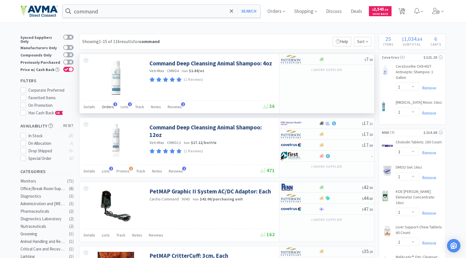
click at [109, 106] on span "Orders" at bounding box center [108, 106] width 12 height 5
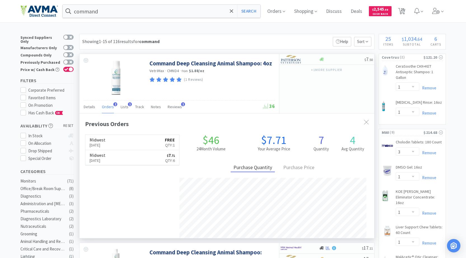
scroll to position [145, 295]
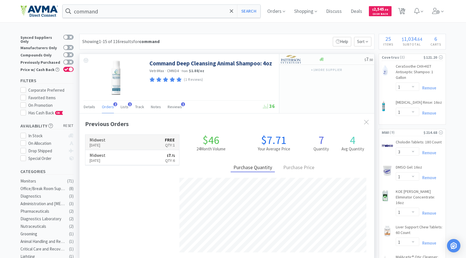
click at [140, 140] on link "Midwest [DATE] FREE Qty: 1" at bounding box center [132, 142] width 94 height 15
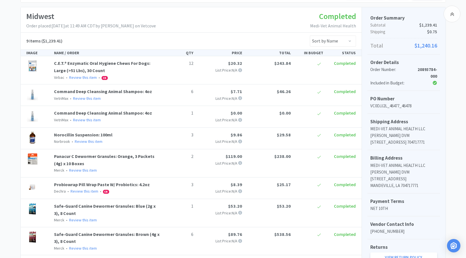
scroll to position [84, 0]
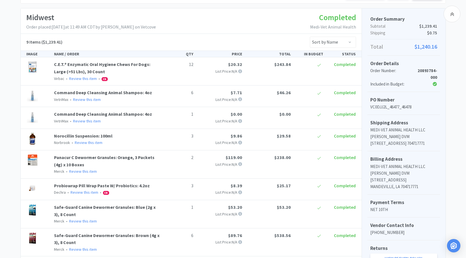
select select "1"
select select "3"
select select "1"
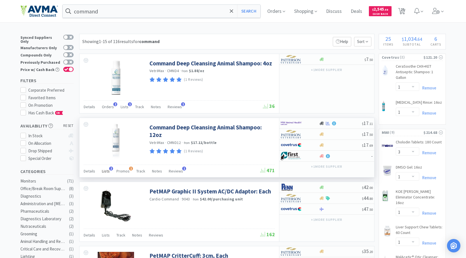
click at [105, 174] on span "Lists" at bounding box center [106, 171] width 8 height 5
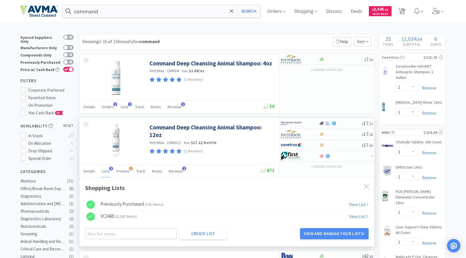
click at [131, 205] on div "Previously Purchased ( 141 items )" at bounding box center [132, 205] width 63 height 8
click at [124, 205] on div "Previously Purchased ( 140 items )" at bounding box center [132, 205] width 63 height 8
click at [118, 132] on img at bounding box center [116, 142] width 8 height 36
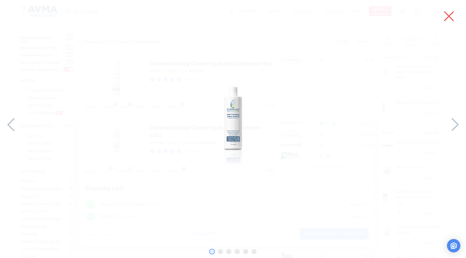
click at [446, 16] on icon at bounding box center [449, 16] width 12 height 16
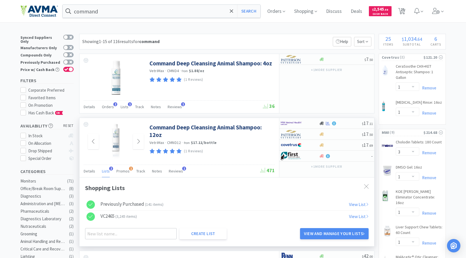
click at [358, 202] on link "View List" at bounding box center [359, 205] width 20 height 6
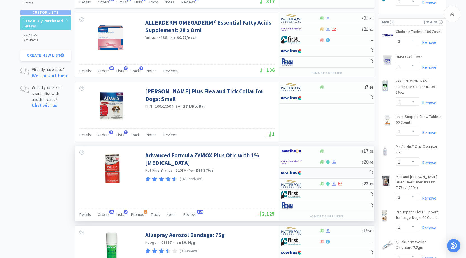
scroll to position [112, 0]
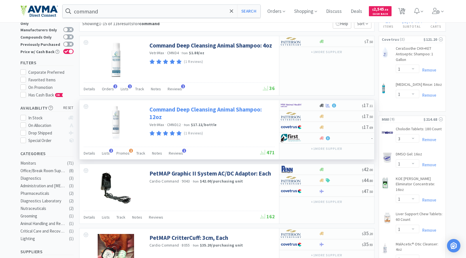
scroll to position [28, 0]
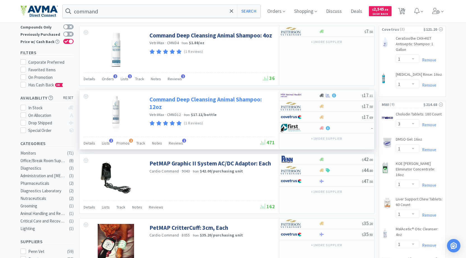
click at [164, 99] on link "Command Deep Cleansing Animal Shampoo: 12oz" at bounding box center [212, 103] width 124 height 15
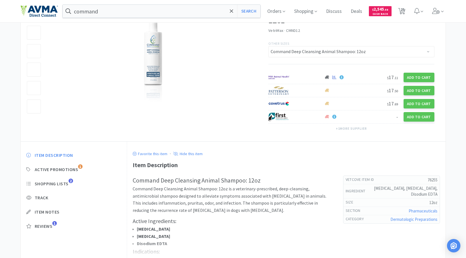
scroll to position [56, 0]
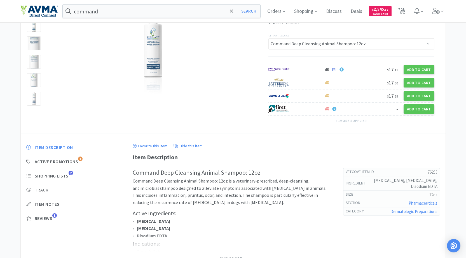
click at [47, 190] on span "Track" at bounding box center [42, 190] width 14 height 6
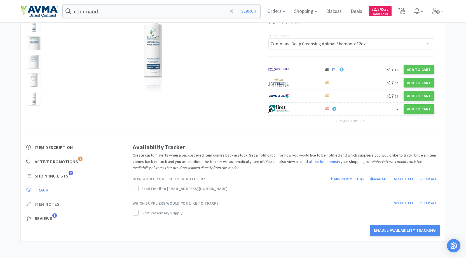
drag, startPoint x: 36, startPoint y: 202, endPoint x: 36, endPoint y: 207, distance: 4.5
drag, startPoint x: 36, startPoint y: 207, endPoint x: 87, endPoint y: 210, distance: 51.1
click at [101, 223] on div "Item Description Active Promotions 1 Shopping Lists 2 Track Item Notes Reviews 1" at bounding box center [74, 187] width 106 height 97
click at [47, 218] on span "Reviews" at bounding box center [44, 219] width 18 height 6
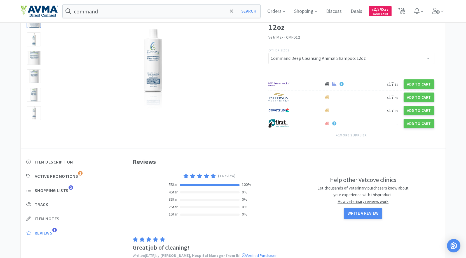
scroll to position [38, 0]
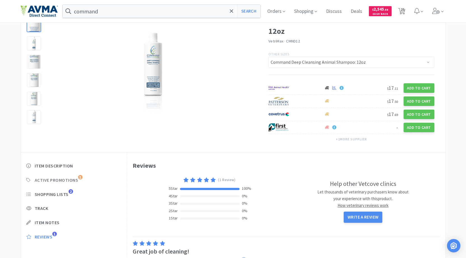
click at [58, 179] on span "Active Promotions" at bounding box center [57, 181] width 44 height 6
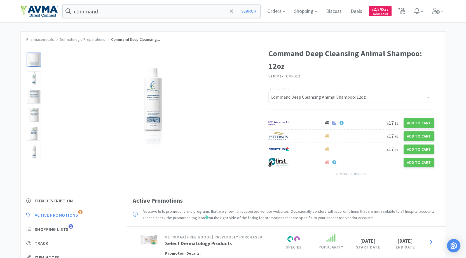
scroll to position [0, 0]
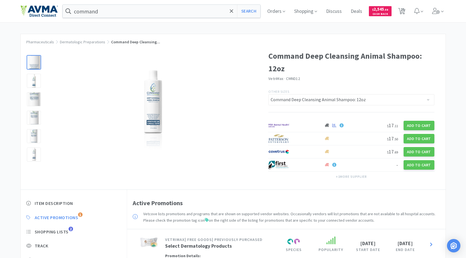
click at [369, 94] on p "Other Sizes" at bounding box center [352, 91] width 166 height 5
click at [368, 99] on select "Command Deep Cleansing Animal Shampoo: 4oz Command Deep Cleansing Animal Shampo…" at bounding box center [352, 99] width 166 height 11
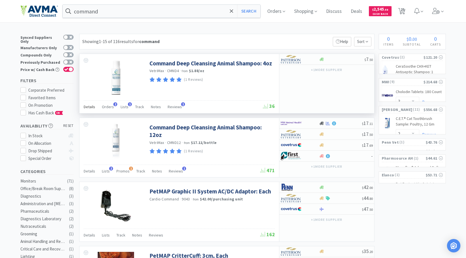
scroll to position [28, 0]
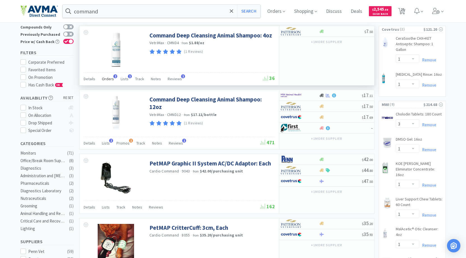
click at [111, 79] on span "Orders" at bounding box center [108, 78] width 12 height 5
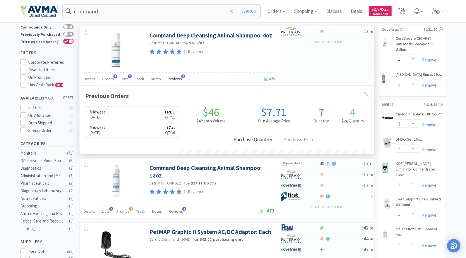
scroll to position [145, 295]
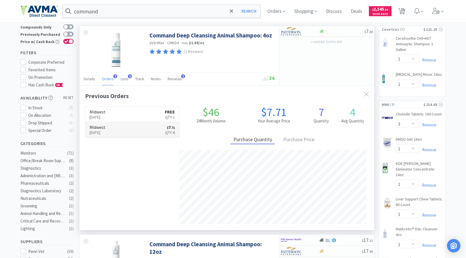
click at [124, 131] on link "Midwest [DATE] $ 7 . 71 Qty: 6" at bounding box center [132, 129] width 94 height 15
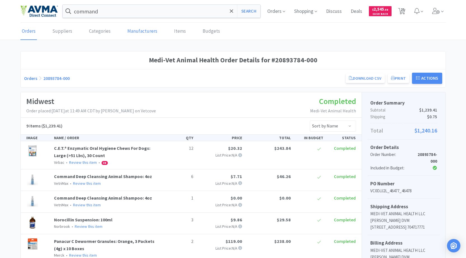
click at [130, 31] on link "Manufacturers" at bounding box center [142, 31] width 33 height 17
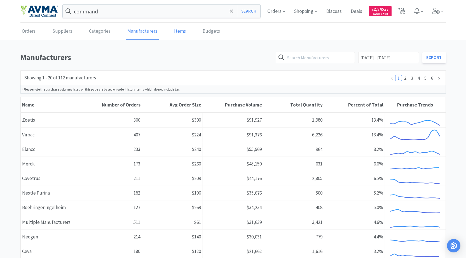
click at [173, 36] on link "Items" at bounding box center [180, 31] width 15 height 17
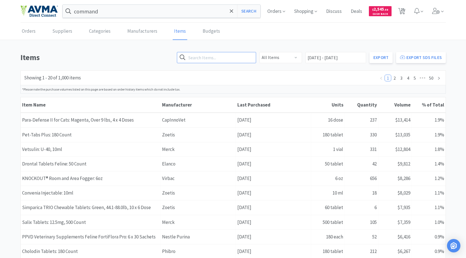
click at [226, 57] on input "text" at bounding box center [216, 57] width 79 height 11
click at [353, 62] on input "[DATE] - [DATE]" at bounding box center [336, 57] width 61 height 11
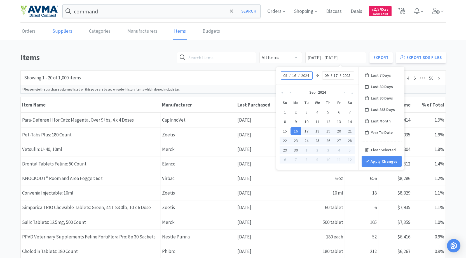
click at [69, 31] on link "Suppliers" at bounding box center [62, 31] width 23 height 17
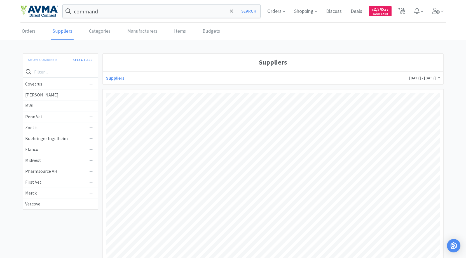
scroll to position [167, 334]
click at [49, 111] on div "MWI" at bounding box center [60, 106] width 75 height 11
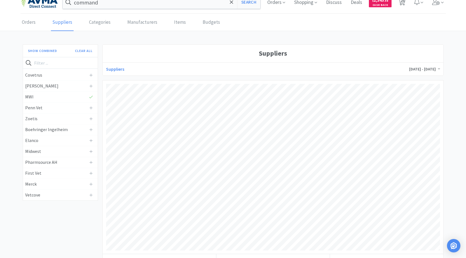
scroll to position [0, 0]
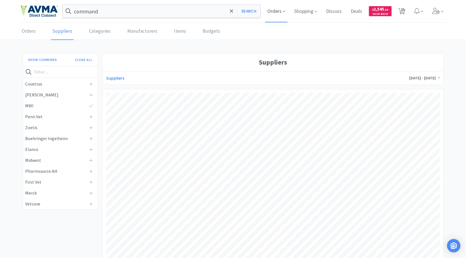
click at [281, 9] on span "Orders" at bounding box center [276, 11] width 22 height 22
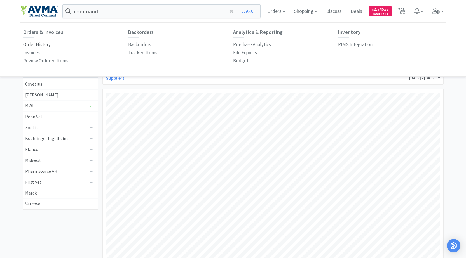
click at [41, 45] on p "Order History" at bounding box center [36, 45] width 27 height 8
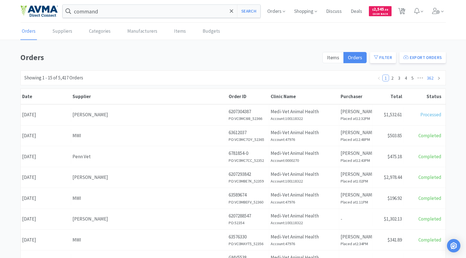
click at [432, 78] on link "362" at bounding box center [430, 78] width 10 height 6
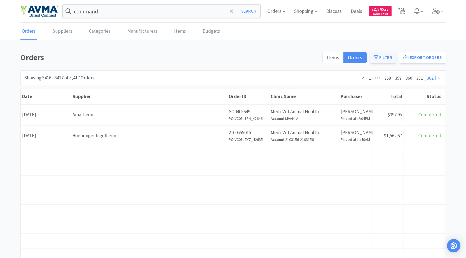
click at [384, 59] on button "Filter" at bounding box center [383, 57] width 26 height 11
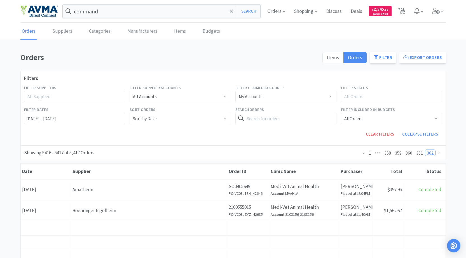
click at [64, 96] on div "All Suppliers" at bounding box center [72, 97] width 90 height 6
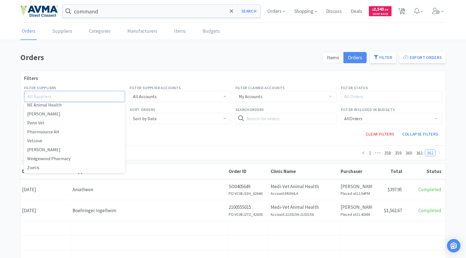
click at [100, 97] on div "All Suppliers" at bounding box center [72, 97] width 90 height 6
click at [155, 96] on div "All Accounts" at bounding box center [178, 96] width 91 height 11
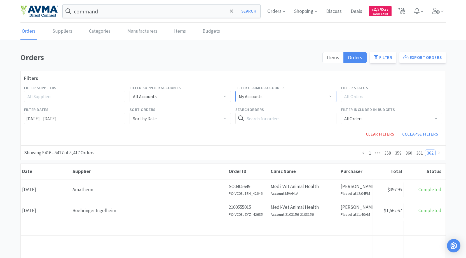
click at [252, 99] on div "My Accounts" at bounding box center [251, 96] width 24 height 11
click at [257, 120] on li "All Accounts" at bounding box center [285, 117] width 101 height 9
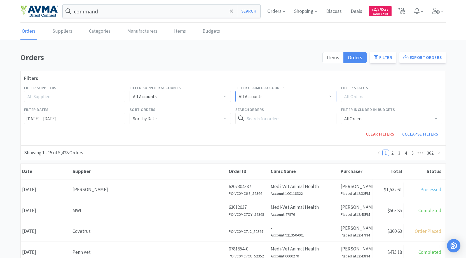
click at [281, 98] on div "All Accounts" at bounding box center [284, 96] width 91 height 11
click at [401, 95] on div "All Orders" at bounding box center [389, 97] width 90 height 6
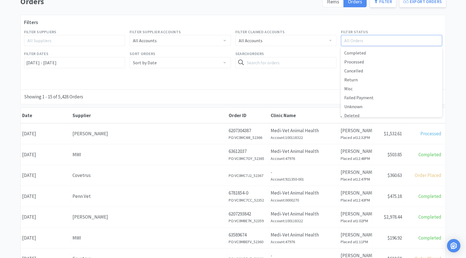
click at [396, 40] on div "All Orders" at bounding box center [389, 41] width 90 height 6
click at [81, 62] on input "[DATE] - [DATE]" at bounding box center [74, 62] width 101 height 11
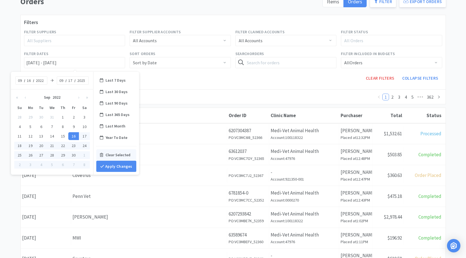
click at [116, 157] on div "Clear Selected" at bounding box center [116, 155] width 40 height 11
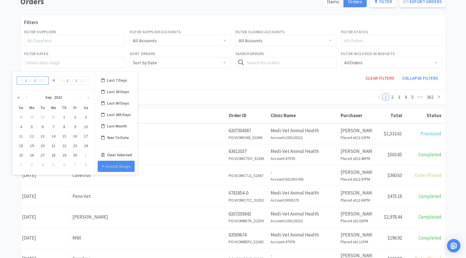
click at [18, 97] on button "«" at bounding box center [19, 97] width 8 height 11
click at [40, 82] on input at bounding box center [42, 81] width 10 height 6
click at [22, 82] on input at bounding box center [22, 81] width 6 height 6
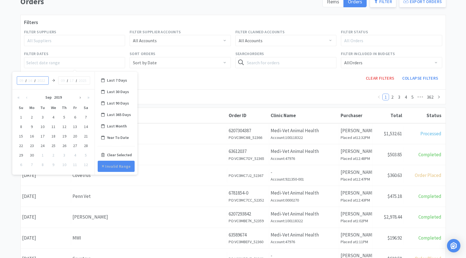
click at [81, 95] on button "›" at bounding box center [80, 97] width 8 height 11
click at [80, 96] on button "›" at bounding box center [80, 97] width 8 height 11
click at [90, 96] on button "»" at bounding box center [88, 97] width 8 height 11
click at [89, 97] on button "»" at bounding box center [88, 97] width 8 height 11
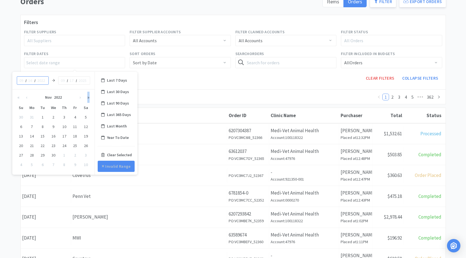
click at [89, 97] on button "»" at bounding box center [88, 97] width 8 height 11
click at [18, 96] on button "«" at bounding box center [19, 97] width 8 height 11
click at [50, 155] on div "30" at bounding box center [53, 156] width 11 height 8
click at [71, 80] on input at bounding box center [72, 81] width 6 height 6
click at [66, 80] on input at bounding box center [63, 81] width 6 height 6
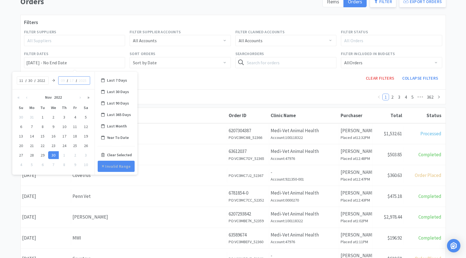
click at [90, 99] on button "»" at bounding box center [88, 97] width 8 height 11
click at [64, 154] on div "30" at bounding box center [64, 156] width 11 height 8
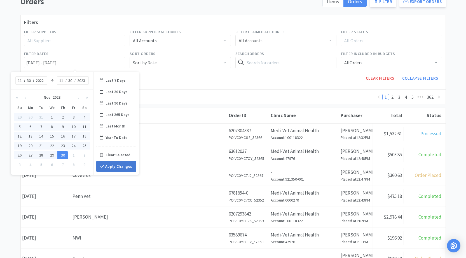
click at [122, 168] on button "Apply Changes" at bounding box center [116, 166] width 40 height 11
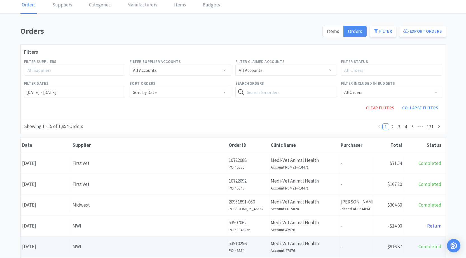
scroll to position [19, 0]
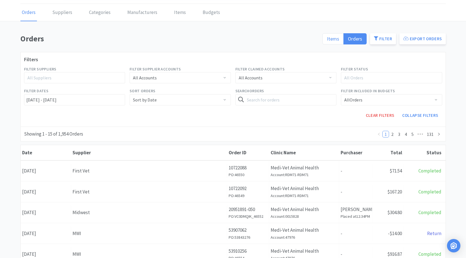
click at [339, 40] on span "Items" at bounding box center [333, 39] width 12 height 6
click at [327, 41] on input "Items" at bounding box center [327, 41] width 0 height 0
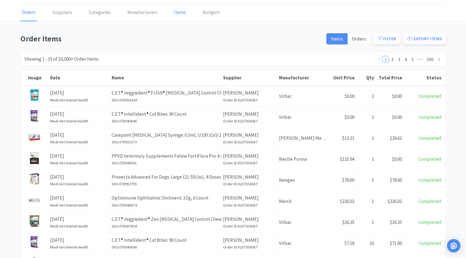
click at [179, 15] on link "Items" at bounding box center [180, 12] width 15 height 17
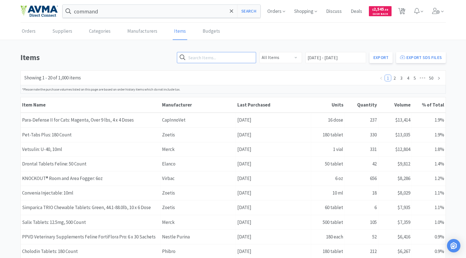
click at [233, 57] on input "text" at bounding box center [216, 57] width 79 height 11
click at [431, 80] on link "50" at bounding box center [432, 78] width 8 height 6
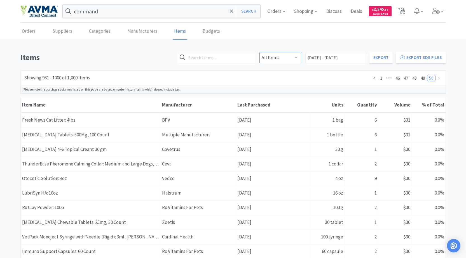
click at [301, 57] on select "All Items No DEA Schedule DEA Schedule 2 DEA Schedule 3 DEA Schedule 4 DEA Sche…" at bounding box center [281, 57] width 43 height 11
click at [132, 30] on link "Manufacturers" at bounding box center [142, 31] width 33 height 17
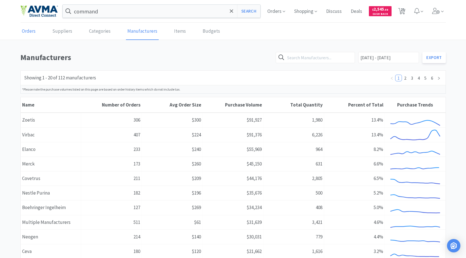
click at [34, 32] on link "Orders" at bounding box center [28, 31] width 17 height 17
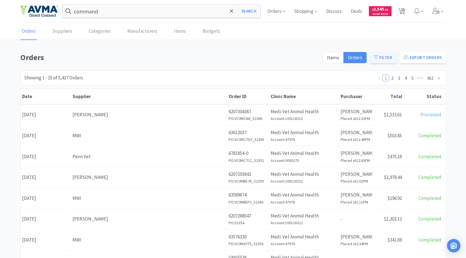
click at [381, 57] on button "Filter" at bounding box center [383, 57] width 26 height 11
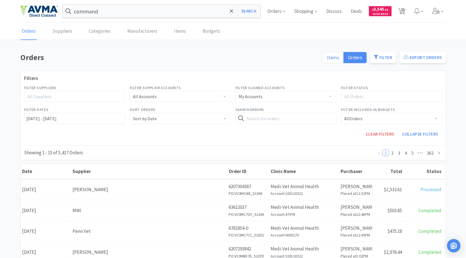
click at [326, 59] on label "Items" at bounding box center [333, 57] width 21 height 11
click at [327, 59] on input "Items" at bounding box center [327, 59] width 0 height 0
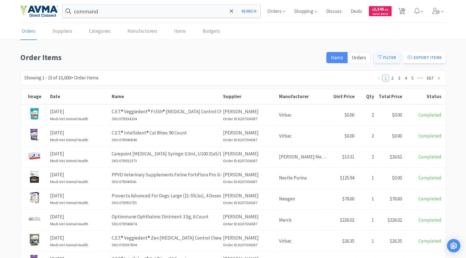
click at [387, 54] on button "Filter" at bounding box center [387, 57] width 26 height 11
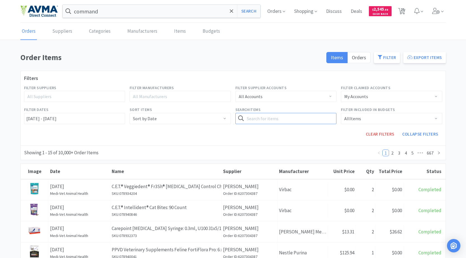
click at [279, 122] on input "text" at bounding box center [286, 118] width 101 height 11
click at [314, 113] on button "Search" at bounding box center [325, 118] width 23 height 11
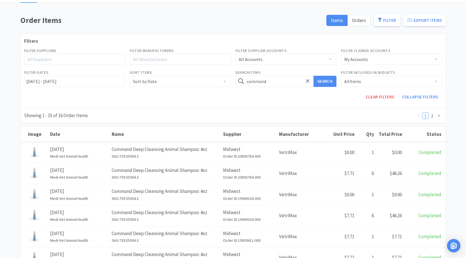
scroll to position [28, 0]
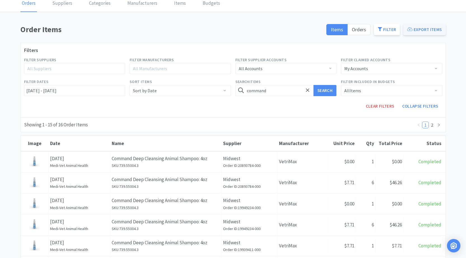
click at [436, 32] on button "Export Items" at bounding box center [425, 29] width 42 height 11
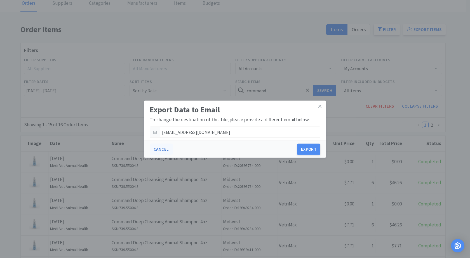
click at [157, 149] on button "Cancel" at bounding box center [161, 149] width 23 height 11
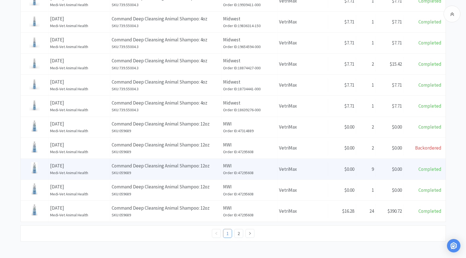
scroll to position [274, 0]
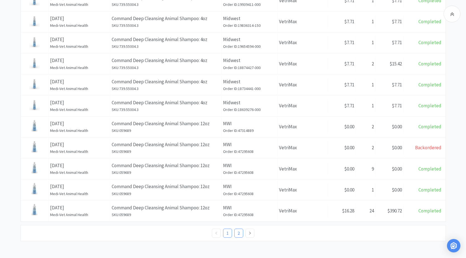
click at [238, 232] on link "2" at bounding box center [239, 233] width 8 height 8
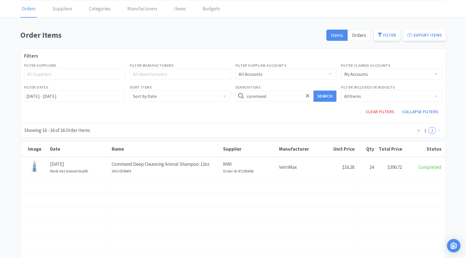
scroll to position [56, 0]
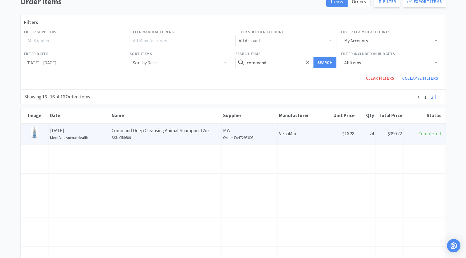
click at [355, 127] on div "Unit Price $16.28" at bounding box center [342, 134] width 28 height 14
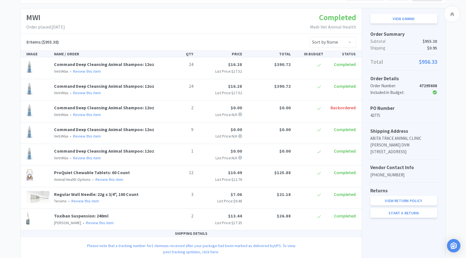
scroll to position [56, 0]
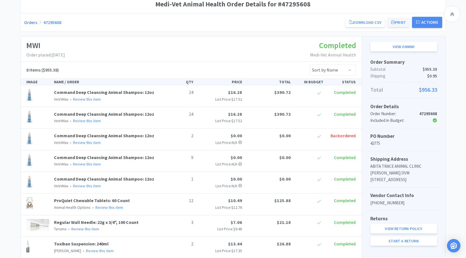
click at [398, 20] on button "Print" at bounding box center [399, 23] width 22 height 10
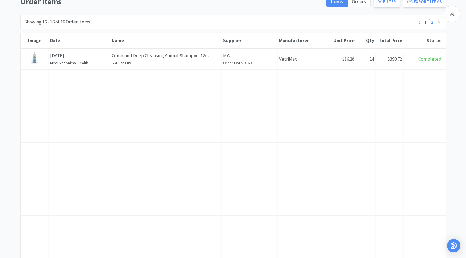
scroll to position [108, 0]
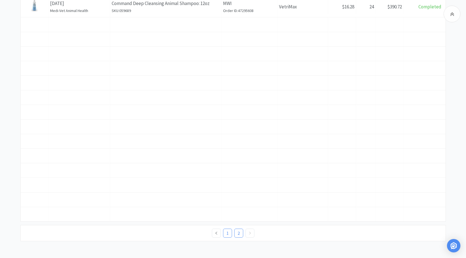
click at [225, 233] on link "1" at bounding box center [227, 233] width 8 height 8
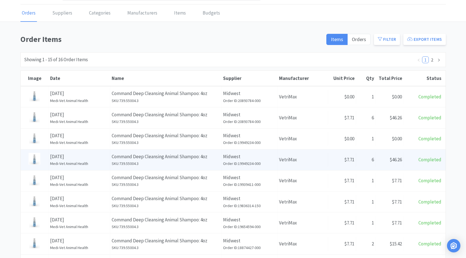
scroll to position [28, 0]
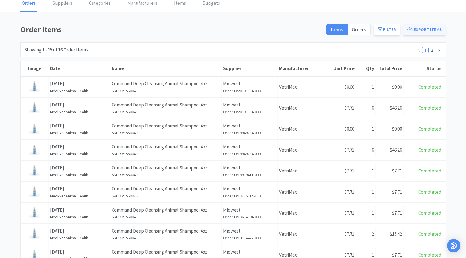
click at [414, 32] on button "Export Items" at bounding box center [425, 29] width 42 height 11
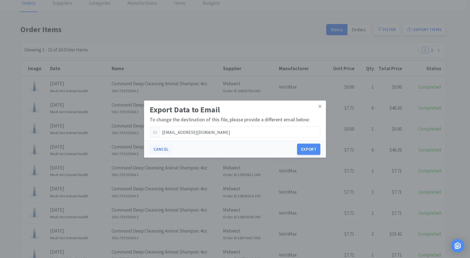
click at [157, 149] on button "Cancel" at bounding box center [161, 149] width 23 height 11
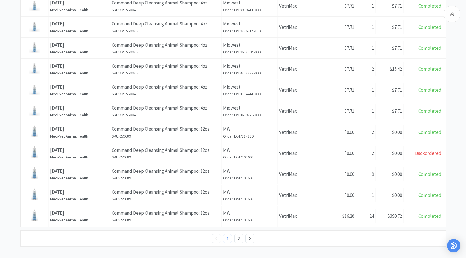
scroll to position [199, 0]
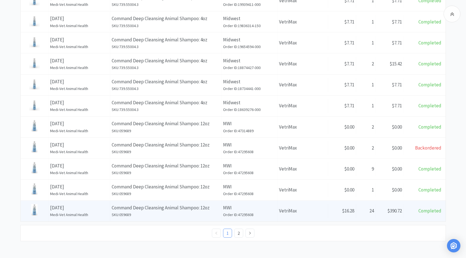
click at [93, 214] on h6 "Medi-Vet Animal Health" at bounding box center [79, 215] width 59 height 6
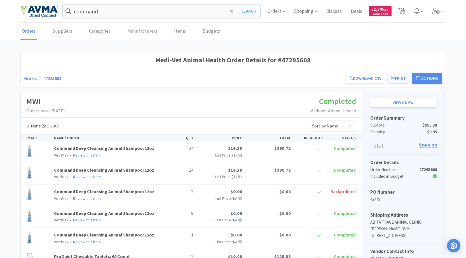
click at [397, 80] on button "Print" at bounding box center [399, 79] width 22 height 10
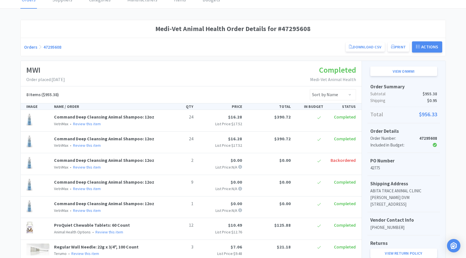
scroll to position [84, 0]
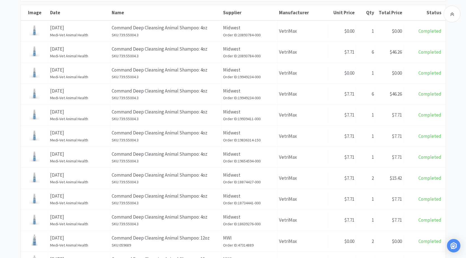
scroll to position [194, 0]
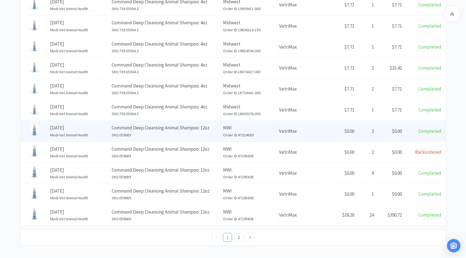
click at [181, 126] on p "Command Deep Cleansing Animal Shampoo: 12oz" at bounding box center [166, 128] width 108 height 8
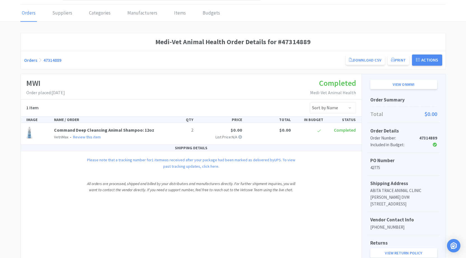
scroll to position [28, 0]
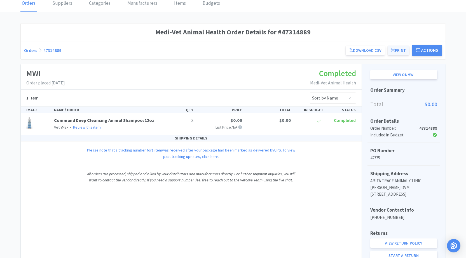
click at [401, 53] on button "Print" at bounding box center [399, 51] width 22 height 10
click at [340, 101] on select "Sort by Name Sort by Total Price Sort by Unit Price Sort by Quantity Sort by St…" at bounding box center [333, 98] width 46 height 11
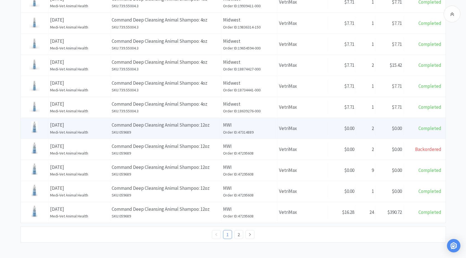
scroll to position [199, 0]
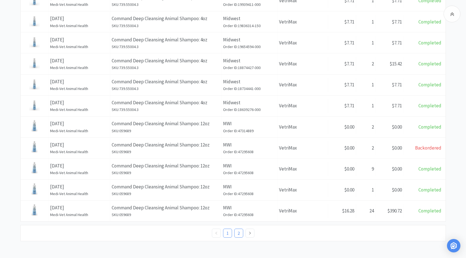
click at [239, 232] on link "2" at bounding box center [239, 233] width 8 height 8
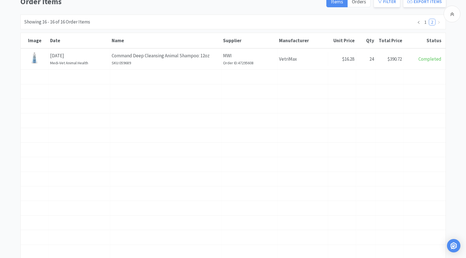
scroll to position [108, 0]
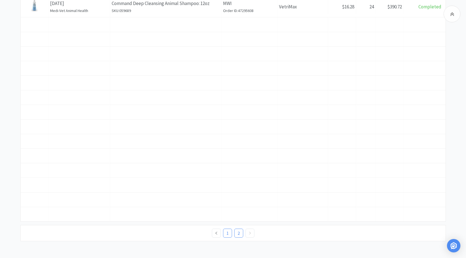
click at [225, 233] on link "1" at bounding box center [227, 233] width 8 height 8
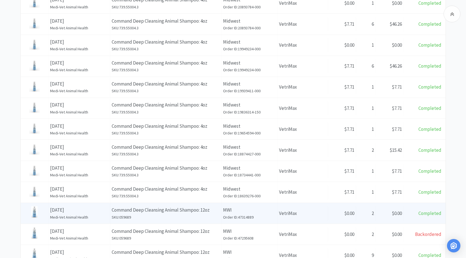
scroll to position [199, 0]
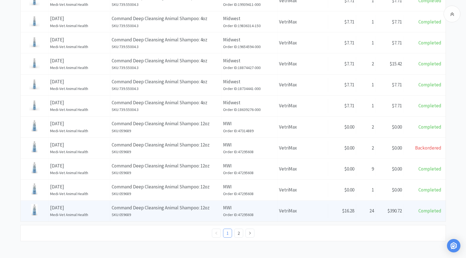
click at [188, 213] on h6 "SKU: 059689" at bounding box center [166, 215] width 108 height 6
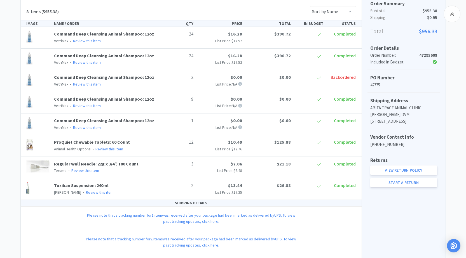
scroll to position [59, 0]
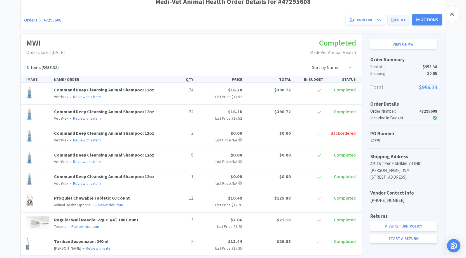
click at [397, 21] on button "Print" at bounding box center [399, 20] width 22 height 10
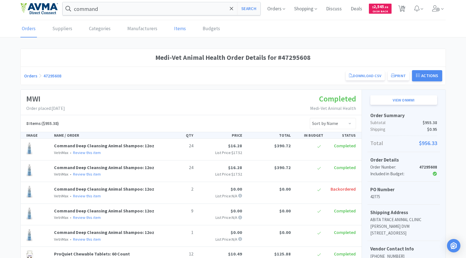
click at [174, 30] on link "Items" at bounding box center [180, 28] width 15 height 17
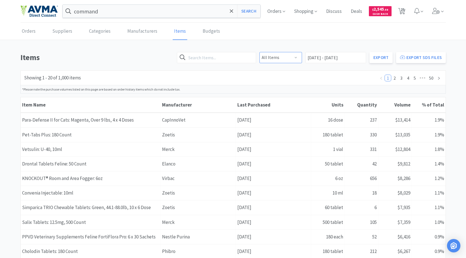
click at [293, 59] on select "All Items No DEA Schedule DEA Schedule 2 DEA Schedule 3 DEA Schedule 4 DEA Sche…" at bounding box center [281, 57] width 43 height 11
click at [140, 34] on link "Manufacturers" at bounding box center [142, 31] width 33 height 17
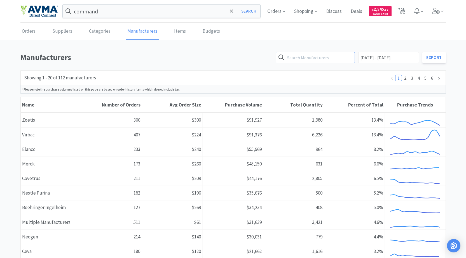
click at [324, 57] on input "text" at bounding box center [315, 57] width 79 height 11
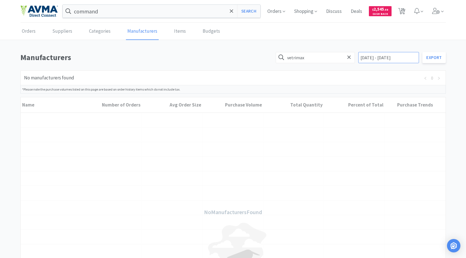
click at [401, 63] on input "[DATE] - [DATE]" at bounding box center [388, 57] width 61 height 11
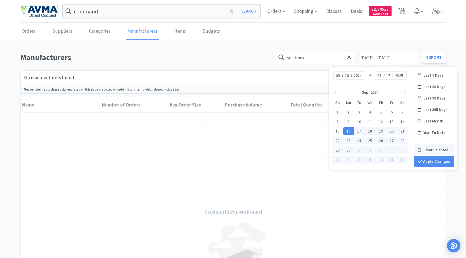
click at [441, 150] on div "Clear Selected" at bounding box center [434, 150] width 40 height 11
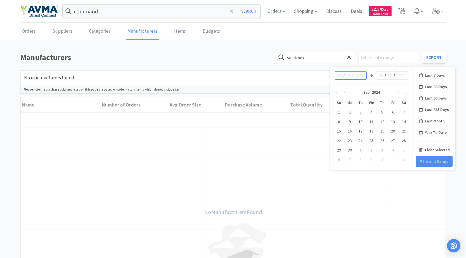
click at [354, 75] on div "/ /" at bounding box center [351, 75] width 32 height 8
click at [339, 75] on input at bounding box center [340, 76] width 6 height 6
click at [382, 78] on input at bounding box center [381, 76] width 6 height 6
click at [409, 75] on div "[DATE] [DATE]" at bounding box center [370, 75] width 82 height 17
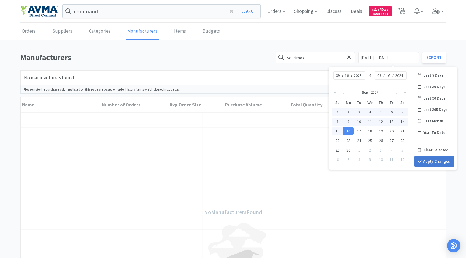
click at [428, 163] on button "Apply Changes" at bounding box center [434, 161] width 40 height 11
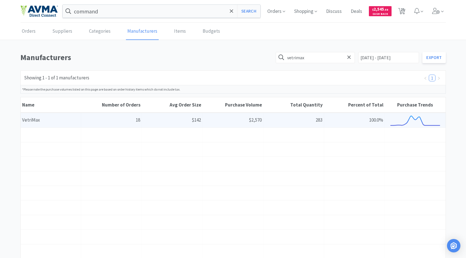
click at [239, 123] on div "Purchase Volume $2,570" at bounding box center [233, 120] width 61 height 14
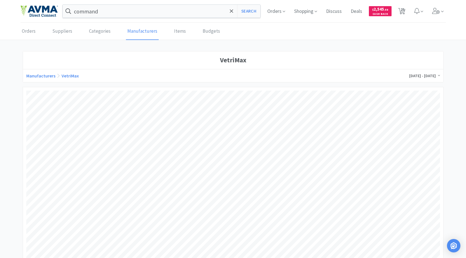
click at [421, 80] on div "Manufacturers VetriMax [DATE] - [DATE]" at bounding box center [233, 75] width 421 height 13
click at [432, 78] on span "[DATE] - [DATE]" at bounding box center [424, 75] width 31 height 5
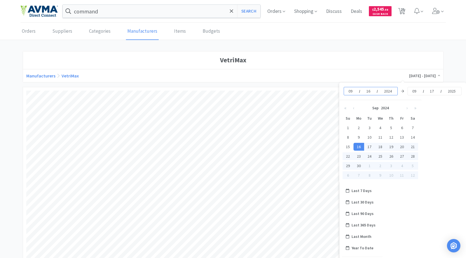
scroll to position [56, 0]
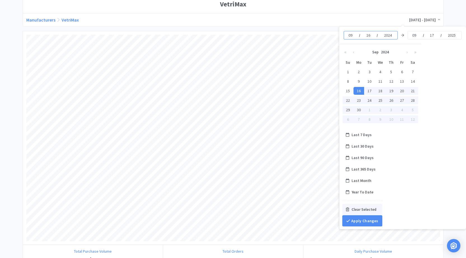
click at [366, 211] on div "Clear Selected" at bounding box center [362, 209] width 40 height 11
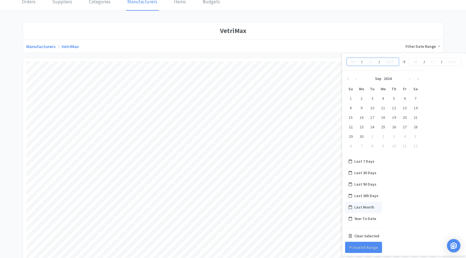
scroll to position [0, 0]
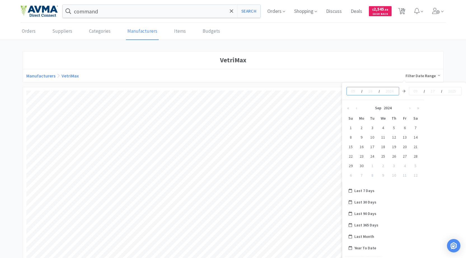
click at [71, 73] on link "VetriMax" at bounding box center [70, 76] width 17 height 6
click at [71, 80] on div "Manufacturers VetriMax [DATE] - [DATE]" at bounding box center [233, 75] width 421 height 13
click at [71, 75] on link "VetriMax" at bounding box center [70, 76] width 17 height 6
click at [71, 76] on link "VetriMax" at bounding box center [70, 76] width 17 height 6
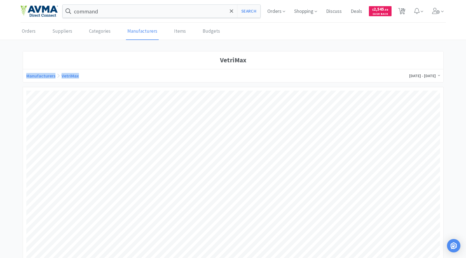
click at [71, 76] on link "VetriMax" at bounding box center [70, 76] width 17 height 6
click at [109, 78] on div "Manufacturers VetriMax [DATE] - [DATE]" at bounding box center [233, 76] width 414 height 6
click at [426, 77] on span "[DATE] - [DATE]" at bounding box center [424, 75] width 31 height 5
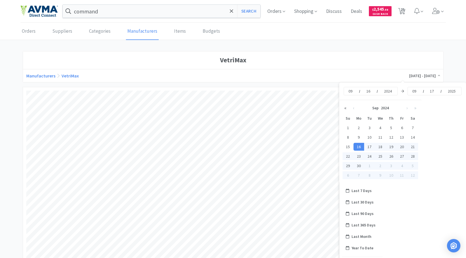
click at [347, 110] on button "«" at bounding box center [346, 107] width 8 height 11
click at [414, 148] on div "16" at bounding box center [412, 147] width 11 height 8
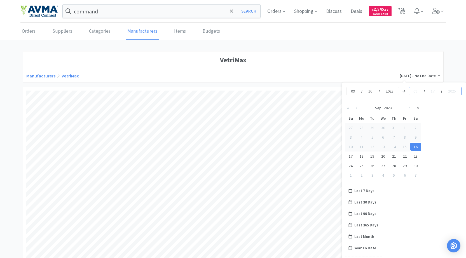
click at [418, 108] on button "»" at bounding box center [418, 107] width 8 height 11
click at [363, 146] on div "16" at bounding box center [361, 147] width 11 height 8
click at [362, 147] on div "16" at bounding box center [361, 147] width 11 height 8
click at [361, 146] on div "16" at bounding box center [361, 147] width 11 height 8
click at [363, 147] on div "16" at bounding box center [361, 147] width 11 height 8
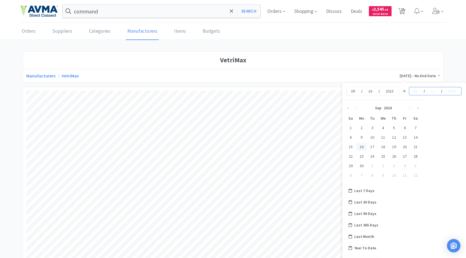
click at [363, 147] on div "16" at bounding box center [361, 147] width 11 height 8
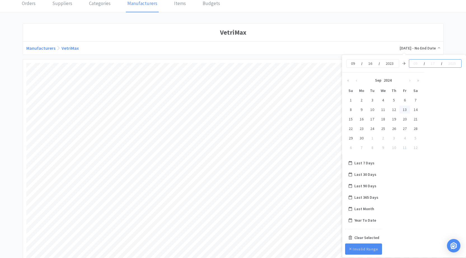
scroll to position [28, 0]
click at [417, 62] on input at bounding box center [416, 63] width 6 height 6
click at [459, 61] on div "[DATE]" at bounding box center [435, 63] width 53 height 8
click at [378, 247] on button "Apply Changes" at bounding box center [365, 249] width 40 height 11
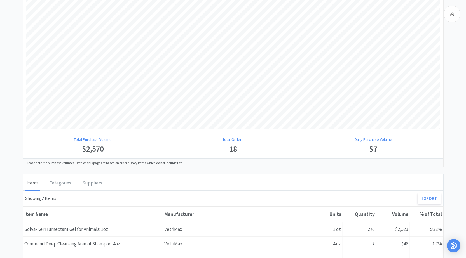
scroll to position [196, 0]
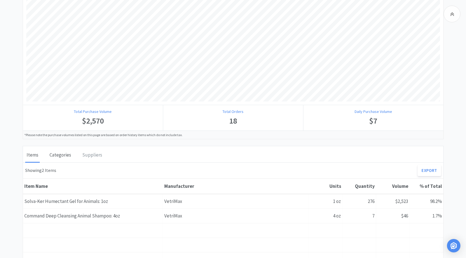
click at [63, 156] on div "Categories" at bounding box center [60, 156] width 24 height 14
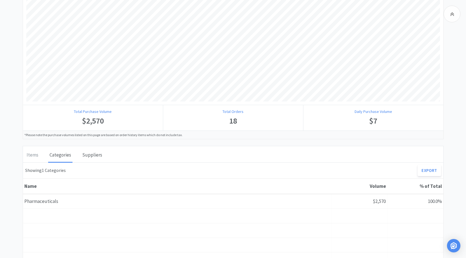
click at [99, 156] on div "Suppliers" at bounding box center [92, 156] width 23 height 14
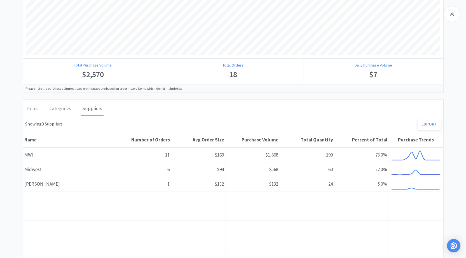
scroll to position [280, 0]
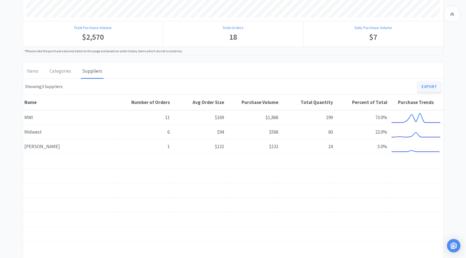
click at [437, 84] on link "Export" at bounding box center [429, 86] width 23 height 11
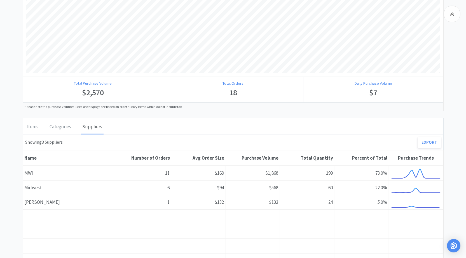
scroll to position [224, 0]
click at [35, 129] on div "Items" at bounding box center [32, 128] width 15 height 14
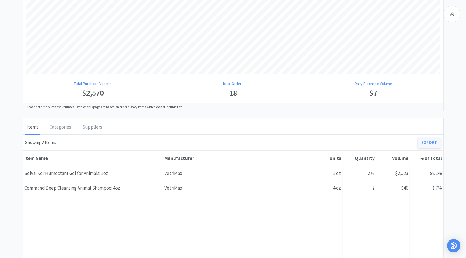
click at [422, 141] on link "Export" at bounding box center [429, 142] width 23 height 11
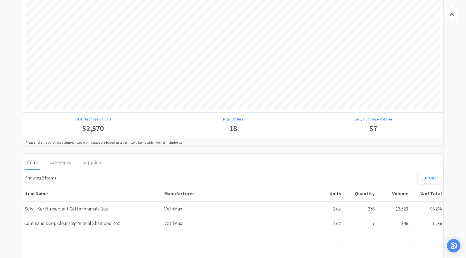
scroll to position [196, 0]
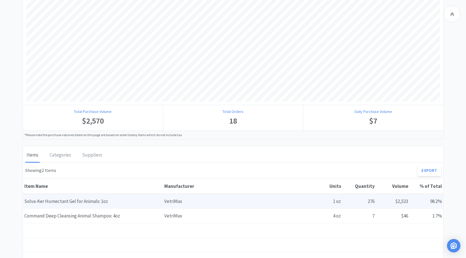
click at [104, 204] on div "Item Name Solva-[PERSON_NAME] Gel for Animals: 1oz" at bounding box center [93, 202] width 140 height 14
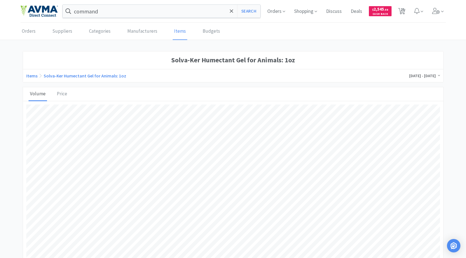
click at [156, 37] on div "Orders Suppliers Categories Manufacturers Items Budgets" at bounding box center [233, 31] width 426 height 17
click at [146, 34] on link "Manufacturers" at bounding box center [142, 31] width 33 height 17
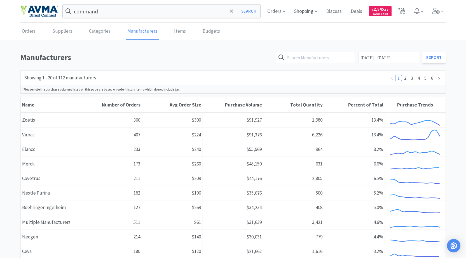
click at [317, 10] on icon at bounding box center [316, 11] width 3 height 5
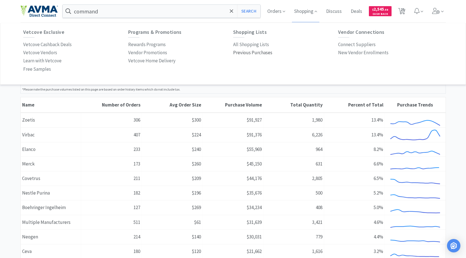
click at [264, 55] on p "Previous Purchases" at bounding box center [252, 53] width 39 height 8
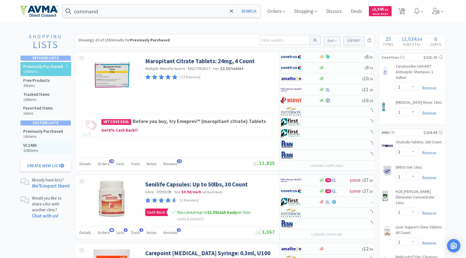
click at [42, 149] on div "VC2465 3245 items" at bounding box center [45, 148] width 51 height 14
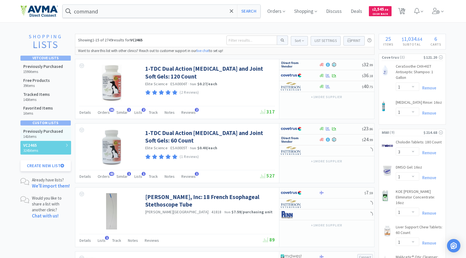
click at [49, 134] on h5 "Previously Purchased" at bounding box center [43, 131] width 40 height 5
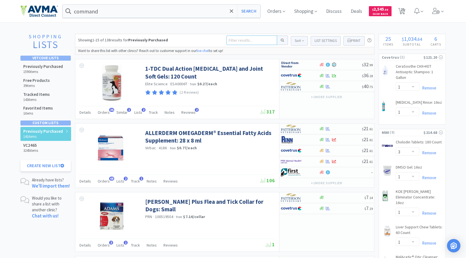
click at [262, 38] on input at bounding box center [252, 41] width 51 height 10
click at [296, 38] on button "Sort" at bounding box center [299, 41] width 17 height 10
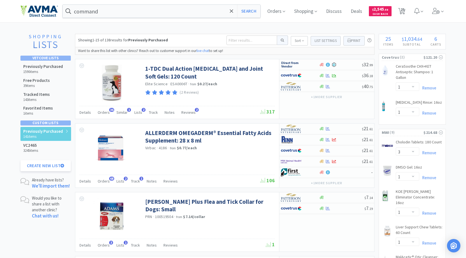
click at [296, 38] on button "Sort" at bounding box center [299, 41] width 17 height 10
click at [278, 71] on label "Manufacturer" at bounding box center [280, 70] width 56 height 10
click at [258, 71] on input "Manufacturer" at bounding box center [257, 69] width 4 height 4
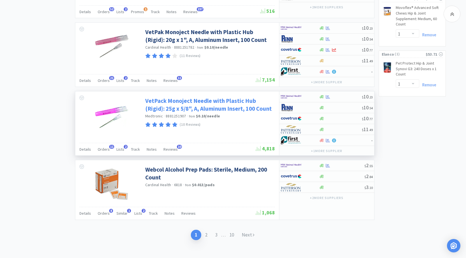
scroll to position [880, 0]
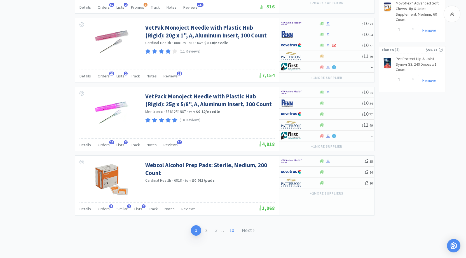
click at [235, 230] on link "10" at bounding box center [232, 231] width 12 height 10
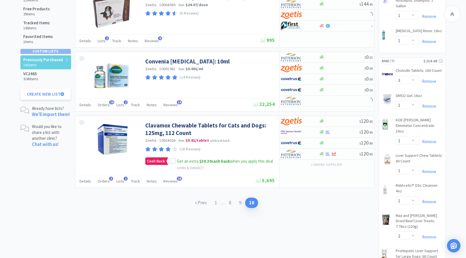
scroll to position [84, 0]
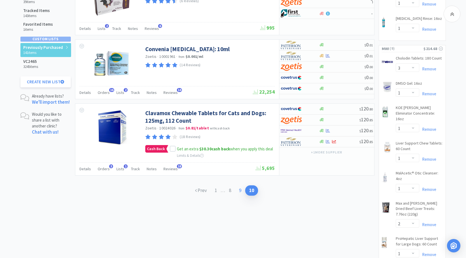
click at [242, 190] on link "9" at bounding box center [240, 191] width 10 height 10
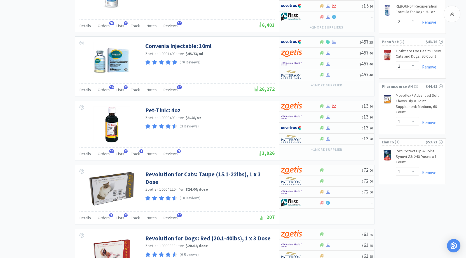
scroll to position [861, 0]
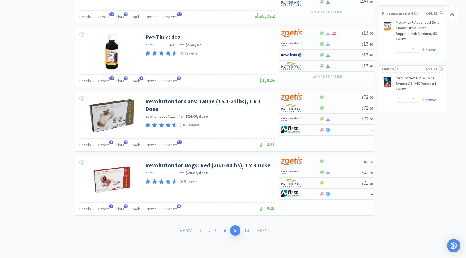
click at [225, 233] on link "8" at bounding box center [225, 231] width 10 height 10
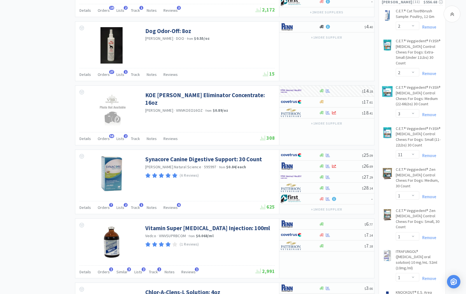
scroll to position [333, 0]
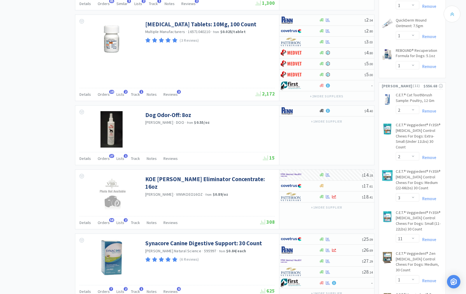
click at [453, 17] on icon at bounding box center [452, 14] width 4 height 7
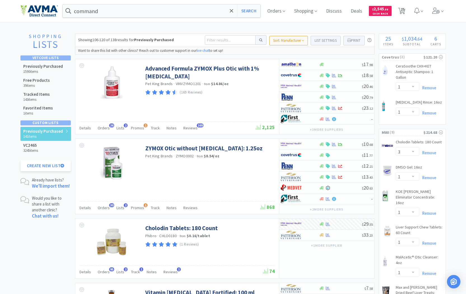
scroll to position [0, 0]
click at [314, 40] on button "List Settings" at bounding box center [326, 41] width 30 height 10
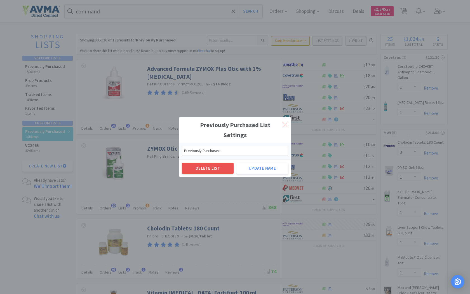
click at [287, 123] on icon at bounding box center [285, 124] width 5 height 5
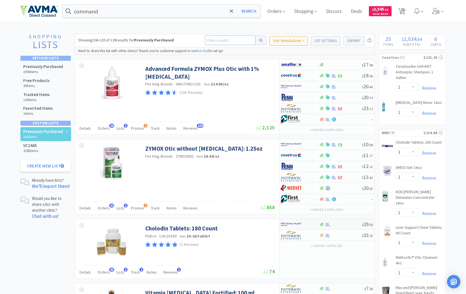
click at [243, 39] on input at bounding box center [230, 41] width 51 height 10
click button at bounding box center [261, 41] width 11 height 10
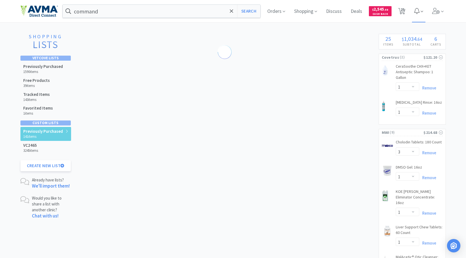
click at [420, 14] on span at bounding box center [418, 11] width 13 height 22
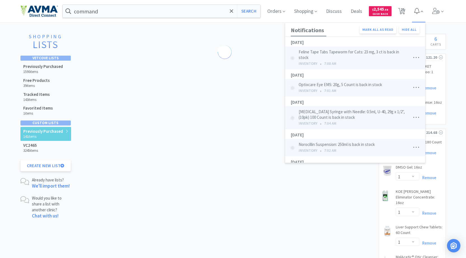
click at [420, 14] on span at bounding box center [418, 11] width 13 height 22
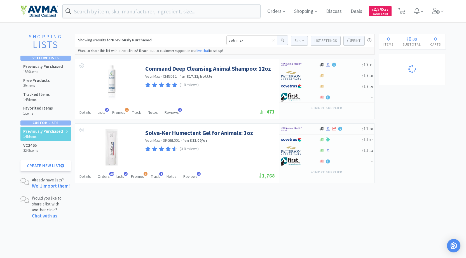
select select "1"
select select "3"
select select "1"
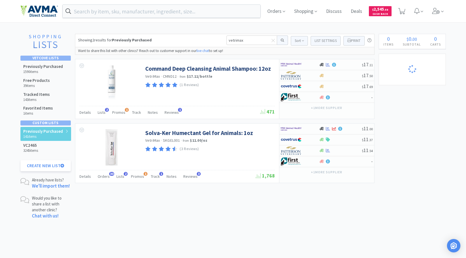
select select "1"
select select "2"
select select "1"
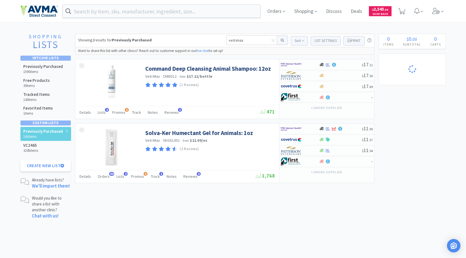
select select "1"
select select "2"
select select "3"
select select "11"
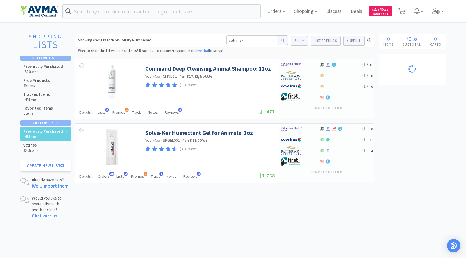
select select "1"
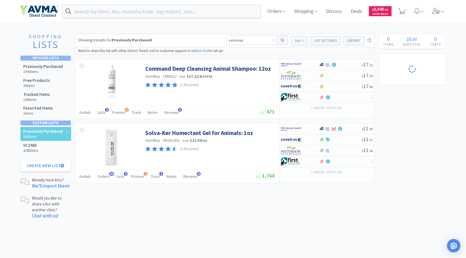
select select "5"
select select "2"
select select "1"
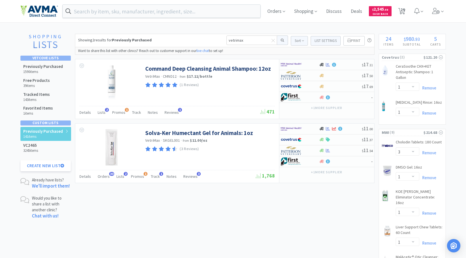
click at [357, 42] on button "Print" at bounding box center [354, 41] width 21 height 10
click at [428, 39] on h3 "5" at bounding box center [436, 39] width 20 height 6
click at [99, 111] on span "Lists" at bounding box center [102, 112] width 8 height 5
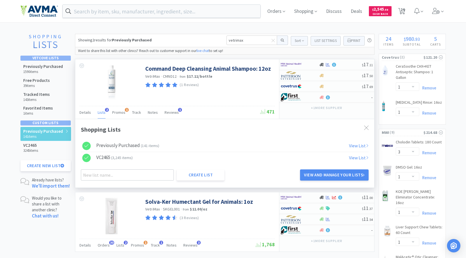
click at [99, 111] on span "Lists" at bounding box center [102, 112] width 8 height 5
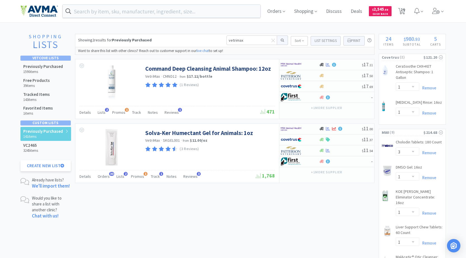
click at [302, 39] on button "Sort" at bounding box center [299, 41] width 17 height 10
click at [282, 69] on label "Manufacturer" at bounding box center [280, 70] width 56 height 10
click at [258, 69] on input "Manufacturer" at bounding box center [257, 69] width 4 height 4
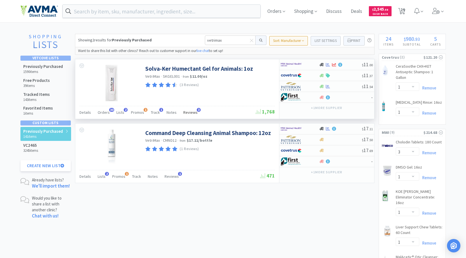
click at [191, 113] on span "Reviews" at bounding box center [190, 112] width 14 height 5
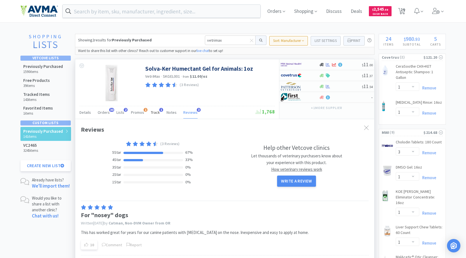
click at [156, 111] on span "Track" at bounding box center [155, 112] width 9 height 5
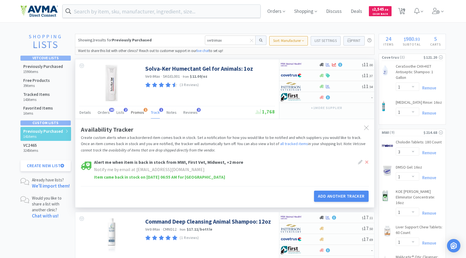
click at [136, 112] on span "Promos" at bounding box center [137, 112] width 13 height 5
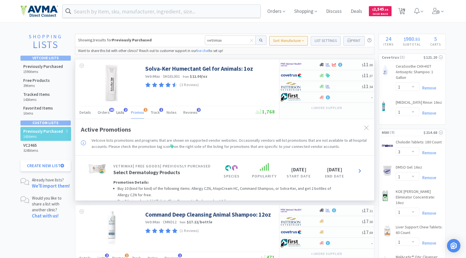
click at [121, 109] on div "Lists 2" at bounding box center [120, 113] width 8 height 11
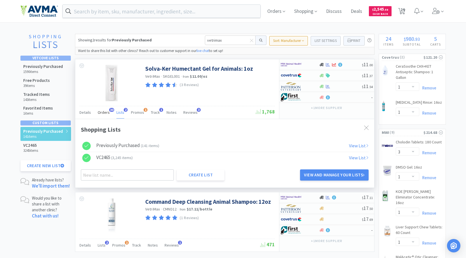
click at [109, 110] on span "30" at bounding box center [111, 110] width 5 height 4
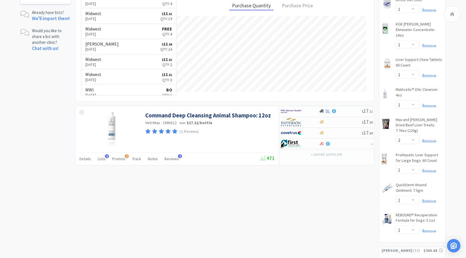
scroll to position [168, 0]
click at [87, 160] on span "Details" at bounding box center [85, 158] width 11 height 5
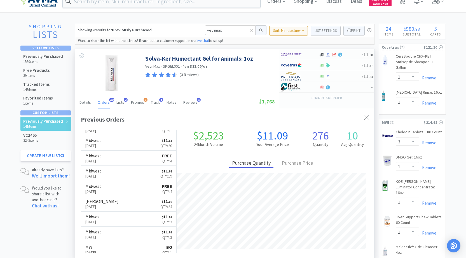
scroll to position [0, 0]
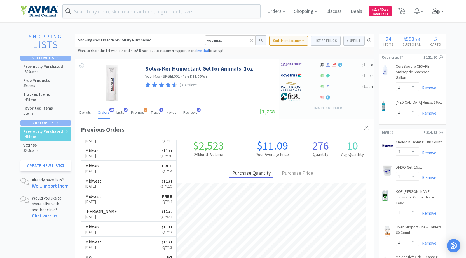
click at [439, 12] on icon at bounding box center [436, 11] width 8 height 6
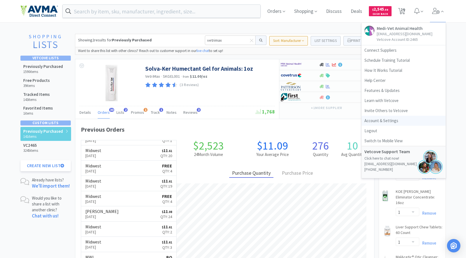
click at [383, 123] on link "Account & Settings" at bounding box center [404, 121] width 84 height 10
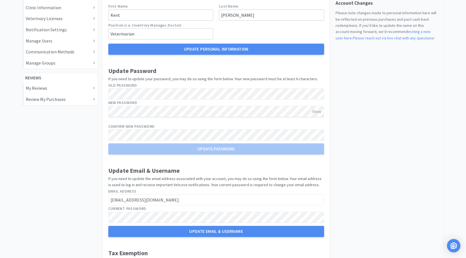
scroll to position [25, 0]
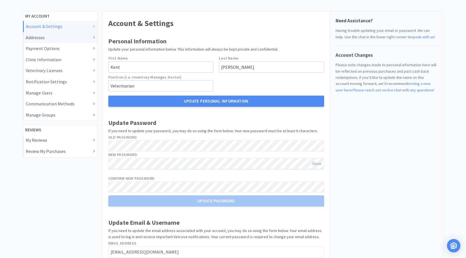
click at [71, 41] on div "Addresses" at bounding box center [60, 37] width 75 height 11
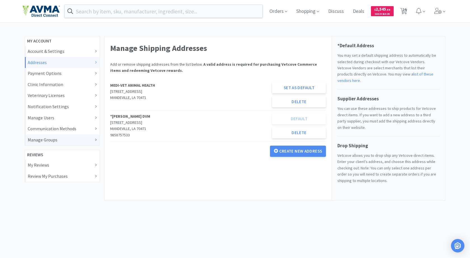
click at [69, 142] on div "Manage Groups" at bounding box center [62, 140] width 69 height 7
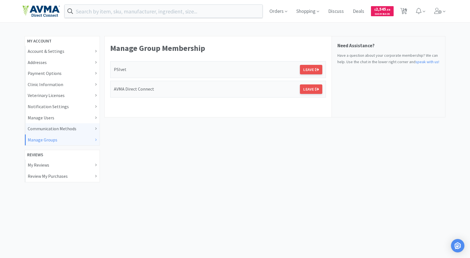
click at [70, 129] on div "Communication Methods" at bounding box center [62, 128] width 69 height 7
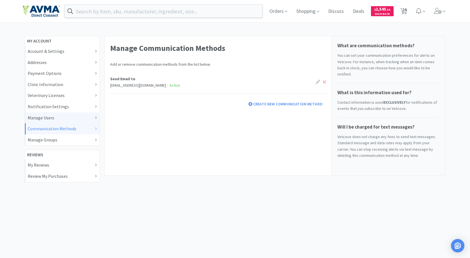
click at [71, 115] on div "Manage Users" at bounding box center [62, 118] width 69 height 7
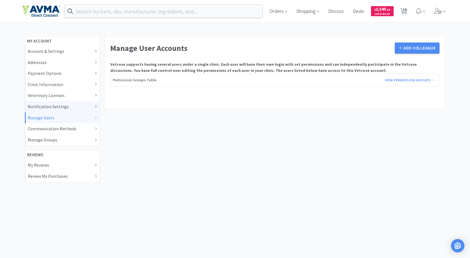
click at [69, 106] on div "Notification Settings" at bounding box center [62, 106] width 69 height 7
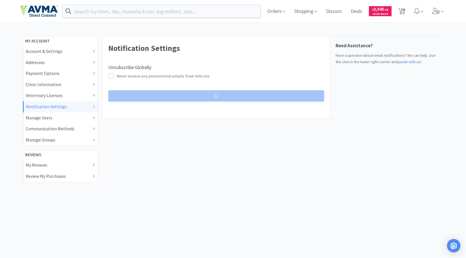
select select "WEEKLY"
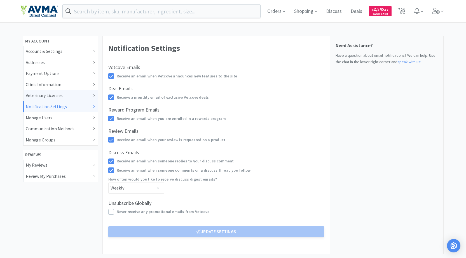
click at [69, 97] on div "Veterinary Licenses" at bounding box center [60, 95] width 69 height 7
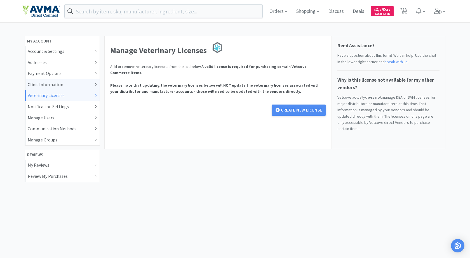
click at [68, 85] on div "Clinic Information" at bounding box center [62, 84] width 69 height 7
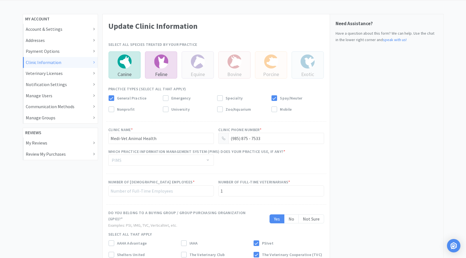
scroll to position [20, 0]
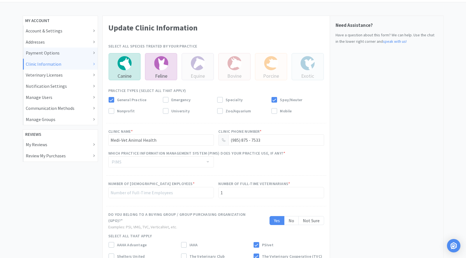
click at [73, 51] on div "Payment Options" at bounding box center [60, 53] width 69 height 7
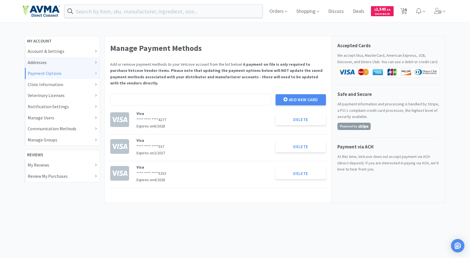
click at [66, 61] on div "Addresses" at bounding box center [62, 62] width 69 height 7
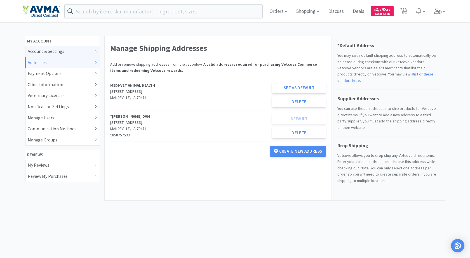
click at [74, 52] on div "Account & Settings" at bounding box center [62, 51] width 69 height 7
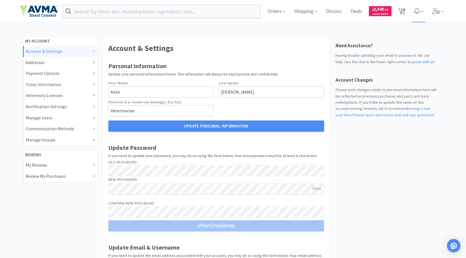
click at [424, 10] on span at bounding box center [418, 11] width 13 height 22
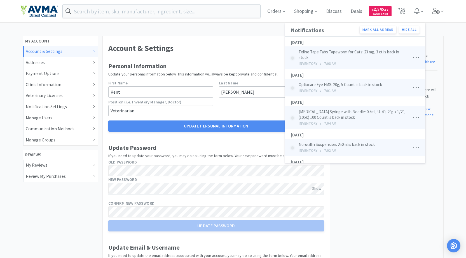
click at [435, 9] on icon at bounding box center [436, 11] width 8 height 6
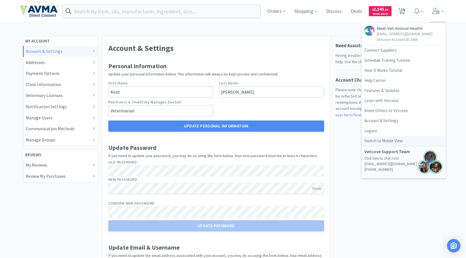
click at [395, 143] on link "Switch to Mobile View" at bounding box center [404, 141] width 84 height 10
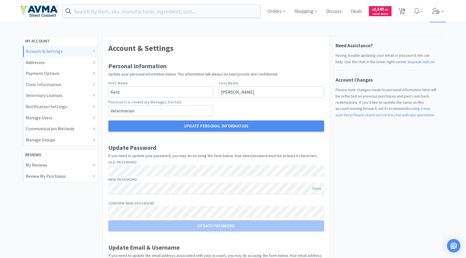
click at [439, 7] on span at bounding box center [438, 11] width 16 height 22
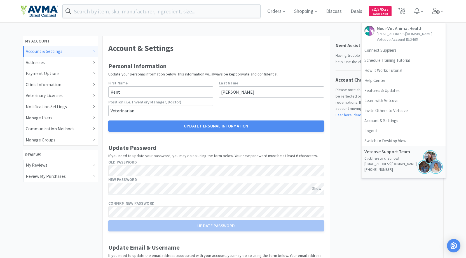
click at [435, 11] on icon at bounding box center [436, 11] width 8 height 6
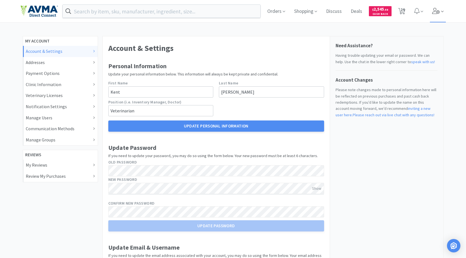
click at [435, 11] on icon at bounding box center [436, 11] width 8 height 6
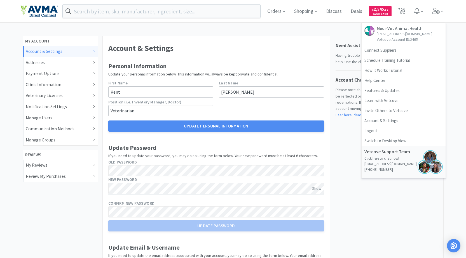
click at [404, 28] on h5 "Medi-Vet Animal Health" at bounding box center [405, 28] width 56 height 5
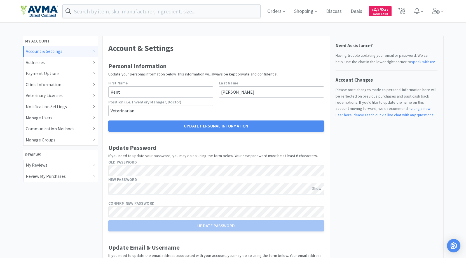
click at [49, 11] on img at bounding box center [39, 11] width 38 height 12
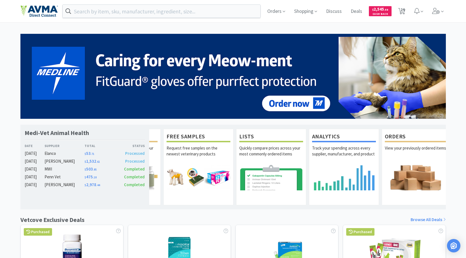
scroll to position [0, 286]
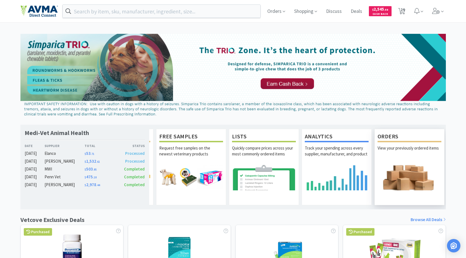
click at [432, 167] on img at bounding box center [410, 177] width 64 height 25
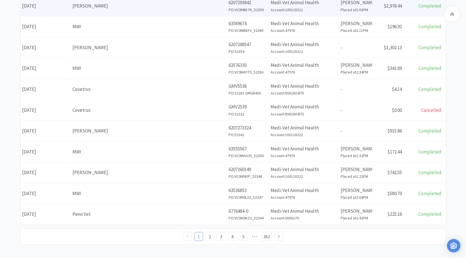
scroll to position [196, 0]
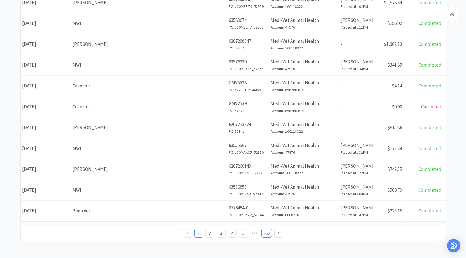
click at [267, 234] on link "362" at bounding box center [267, 233] width 10 height 8
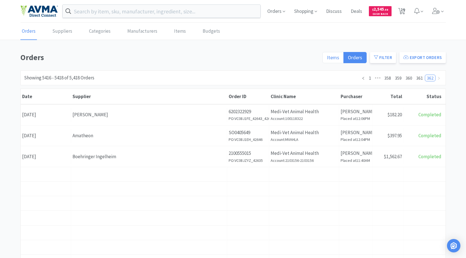
click at [335, 57] on span "Items" at bounding box center [333, 57] width 12 height 6
click at [327, 59] on input "Items" at bounding box center [327, 59] width 0 height 0
